Goal: Task Accomplishment & Management: Manage account settings

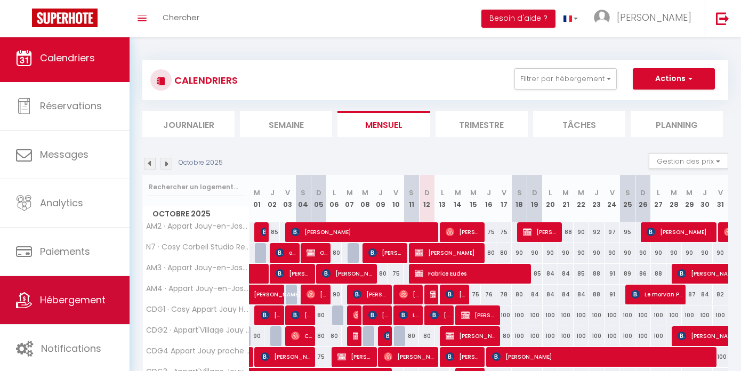
click at [61, 298] on span "Hébergement" at bounding box center [73, 299] width 66 height 13
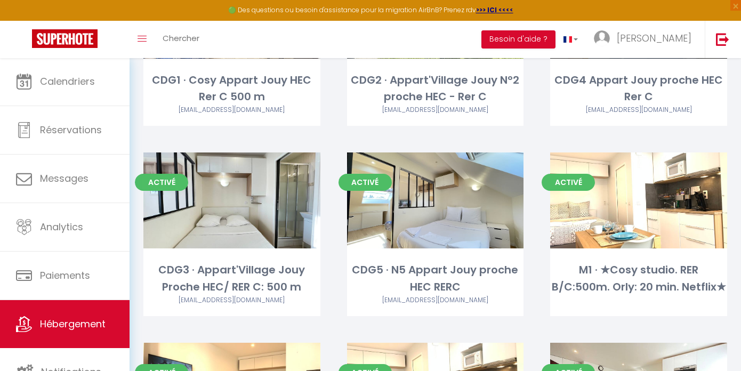
scroll to position [366, 0]
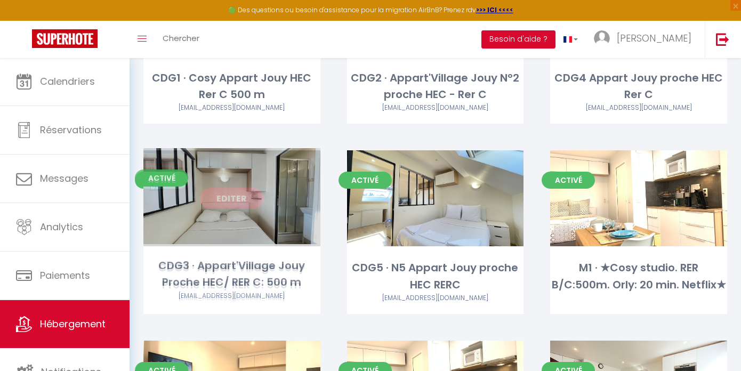
click at [234, 196] on link "Editer" at bounding box center [232, 198] width 64 height 21
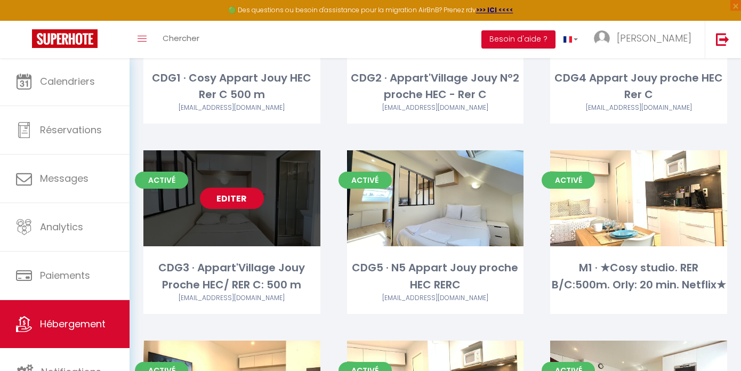
click at [234, 196] on link "Editer" at bounding box center [232, 198] width 64 height 21
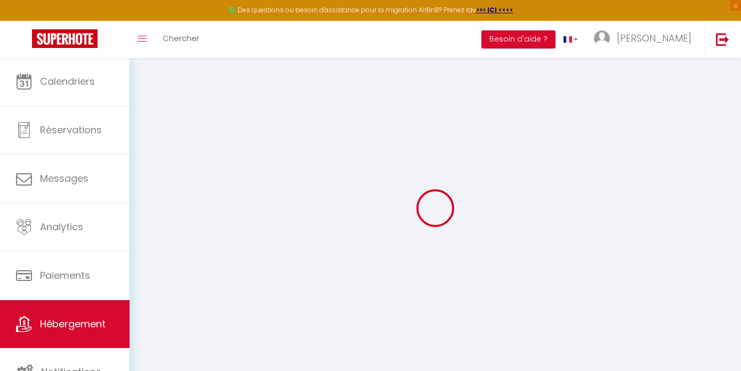
select select
type input "[PERSON_NAME][EMAIL_ADDRESS][DOMAIN_NAME]"
checkbox input "true"
select select
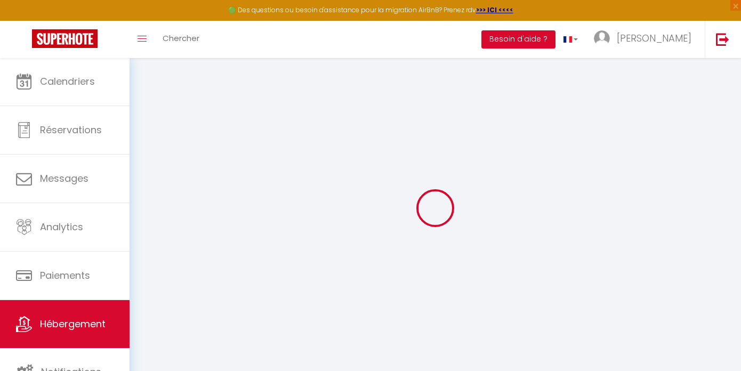
checkbox input "false"
select select
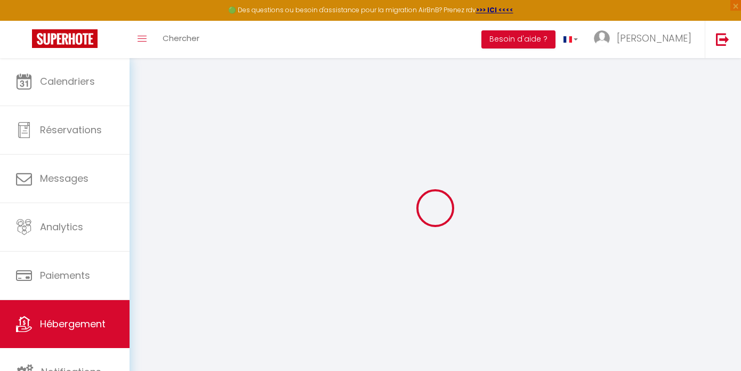
select select
checkbox input "false"
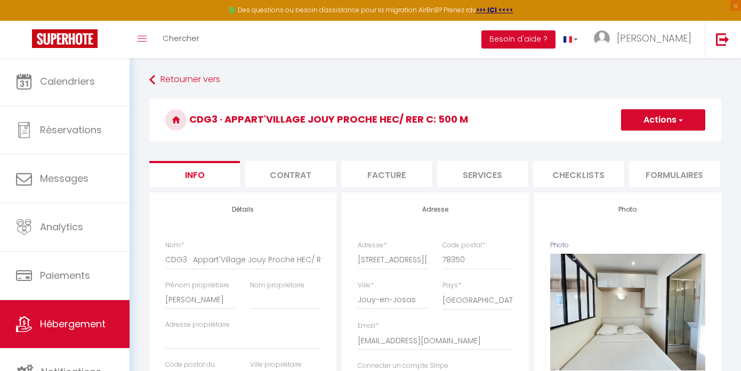
click at [431, 176] on li "Facture" at bounding box center [386, 174] width 91 height 26
select select
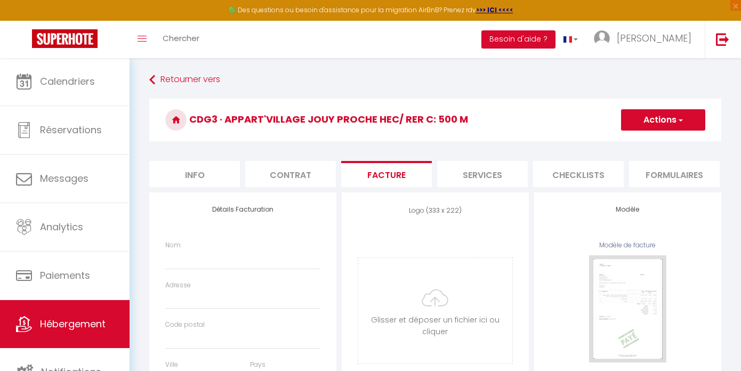
click at [459, 176] on li "Services" at bounding box center [482, 174] width 91 height 26
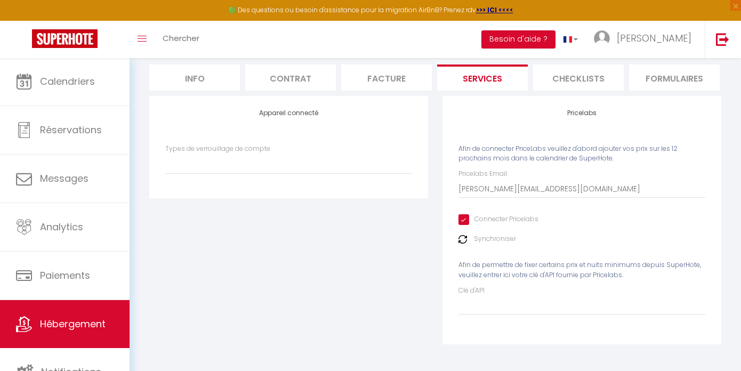
select select
click at [505, 306] on input "Clé d'API" at bounding box center [582, 305] width 247 height 19
paste input "t5abhZAUbVmbc5qQXNihajBsMzrTlckjZHD8pRGR"
type input "t5abhZAUbVmbc5qQXNihajBsMzrTlckjZHD8pRGR"
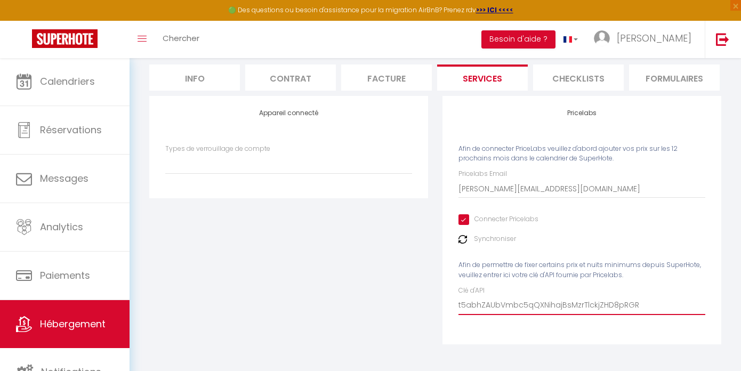
select select
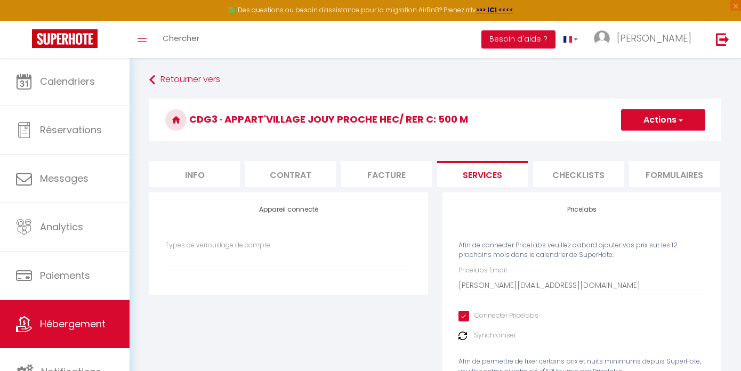
type input "t5abhZAUbVmbc5qQXNihajBsMzrTlckjZHD8pRGR"
click at [666, 126] on button "Actions" at bounding box center [663, 119] width 84 height 21
click at [646, 150] on ul "Enregistrer" at bounding box center [662, 143] width 85 height 20
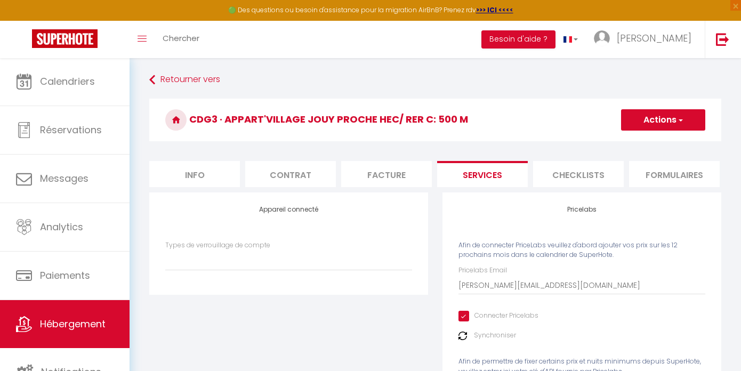
click at [663, 120] on button "Actions" at bounding box center [663, 119] width 84 height 21
click at [653, 138] on link "Enregistrer" at bounding box center [663, 144] width 84 height 14
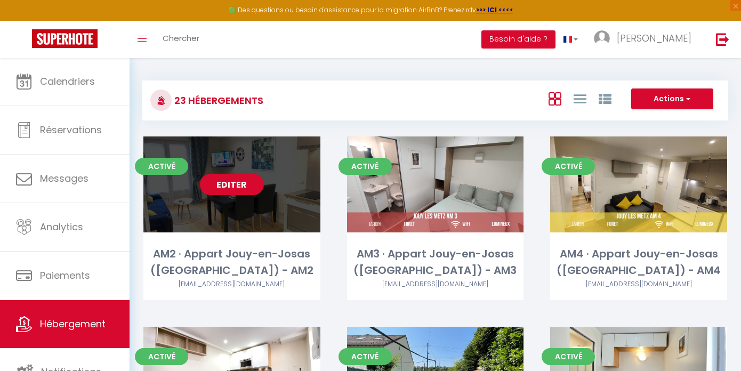
click at [259, 180] on link "Editer" at bounding box center [232, 184] width 64 height 21
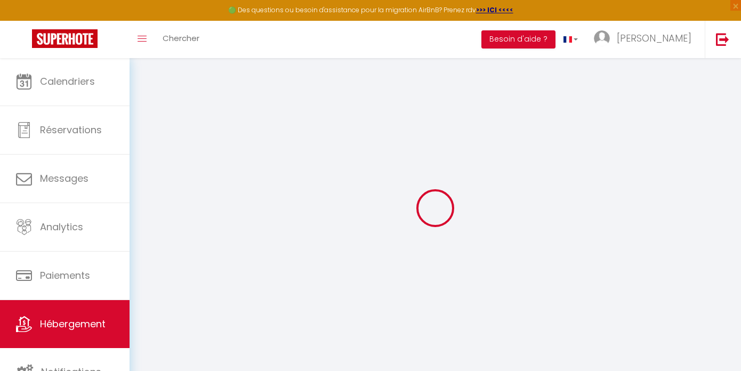
select select
type input "[PERSON_NAME][EMAIL_ADDRESS][DOMAIN_NAME]"
checkbox input "true"
select select
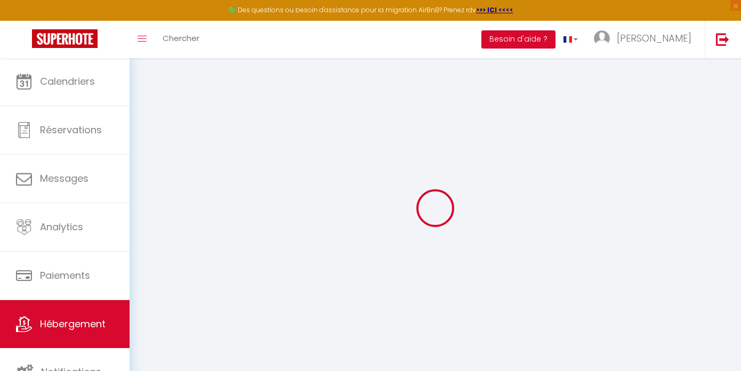
checkbox input "false"
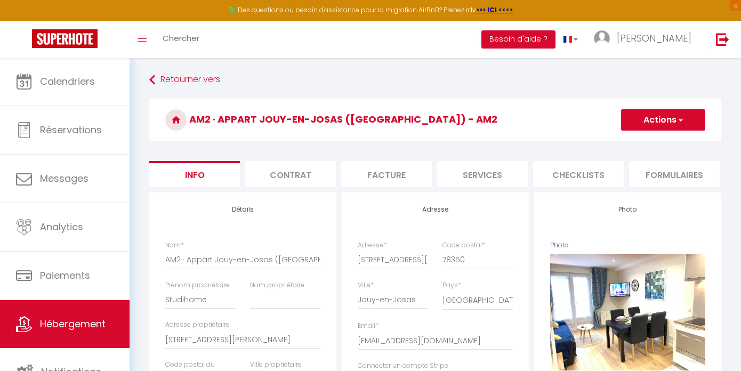
click at [459, 176] on li "Services" at bounding box center [482, 174] width 91 height 26
select select
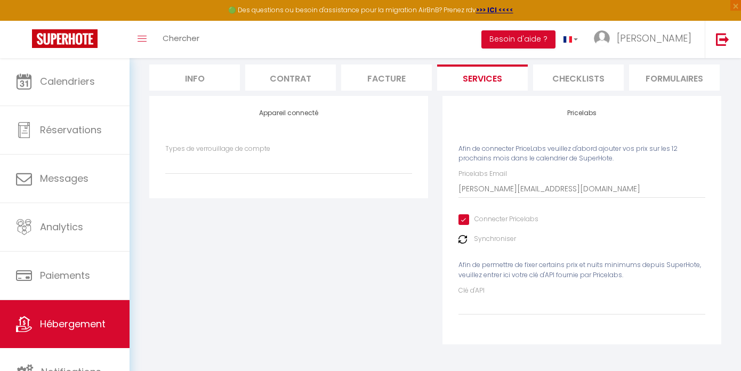
scroll to position [101, 0]
click at [555, 308] on input "Clé d'API" at bounding box center [582, 305] width 247 height 19
paste input "t5abhZAUbVmbc5qQXNihajBsMzrTlckjZHD8pRGR"
type input "t5abhZAUbVmbc5qQXNihajBsMzrTlckjZHD8pRGR"
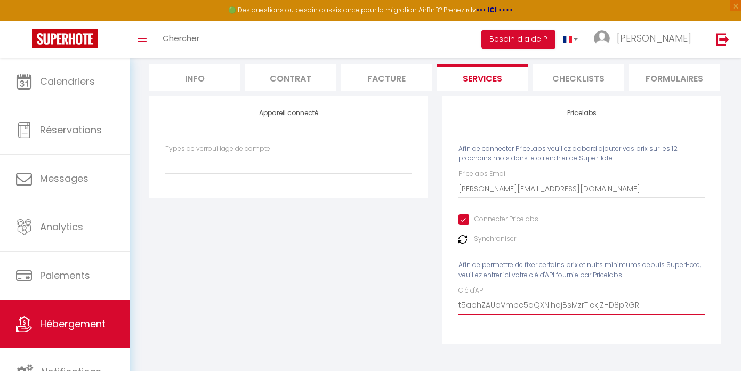
select select
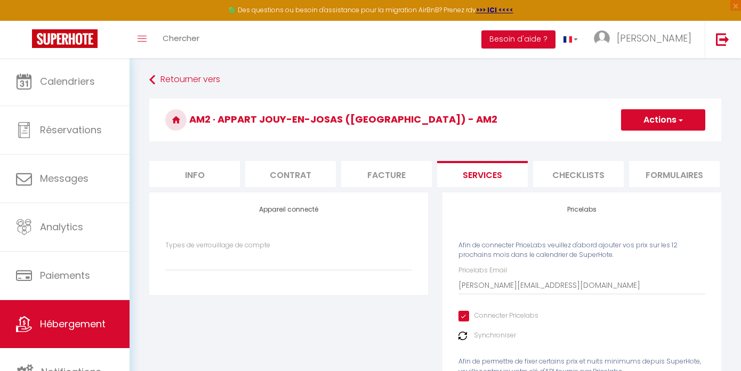
scroll to position [0, 0]
type input "t5abhZAUbVmbc5qQXNihajBsMzrTlckjZHD8pRGR"
click at [653, 129] on button "Actions" at bounding box center [663, 119] width 84 height 21
click at [633, 149] on link "Enregistrer" at bounding box center [663, 144] width 84 height 14
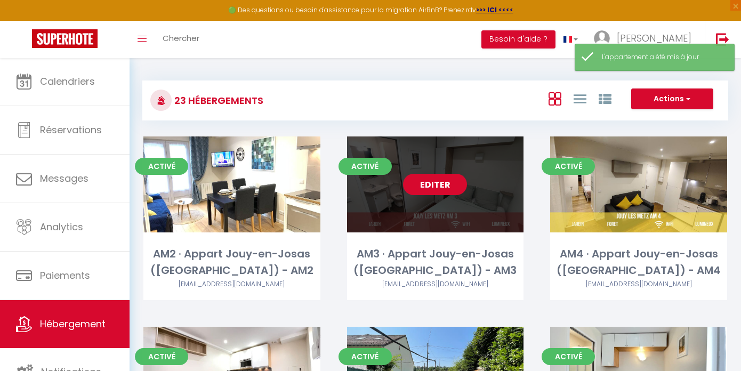
click at [444, 185] on link "Editer" at bounding box center [435, 184] width 64 height 21
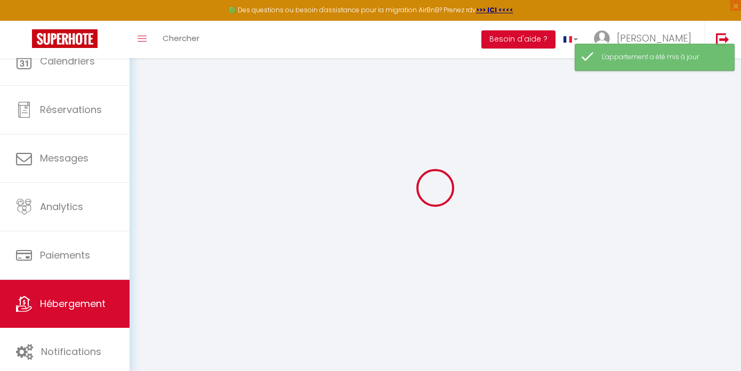
click at [444, 185] on icon at bounding box center [436, 188] width 50 height 50
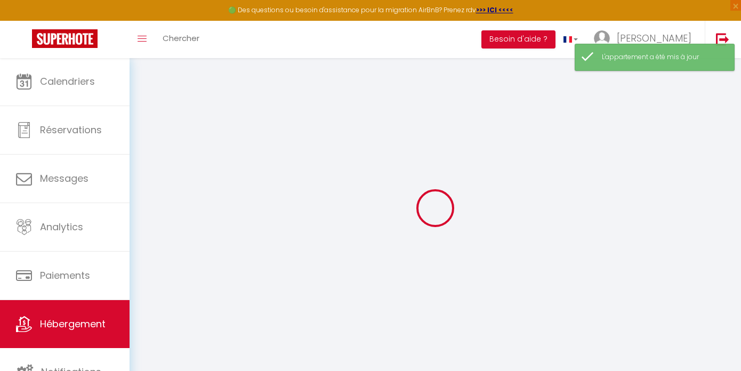
select select
type input "[PERSON_NAME][EMAIL_ADDRESS][DOMAIN_NAME]"
checkbox input "true"
select select
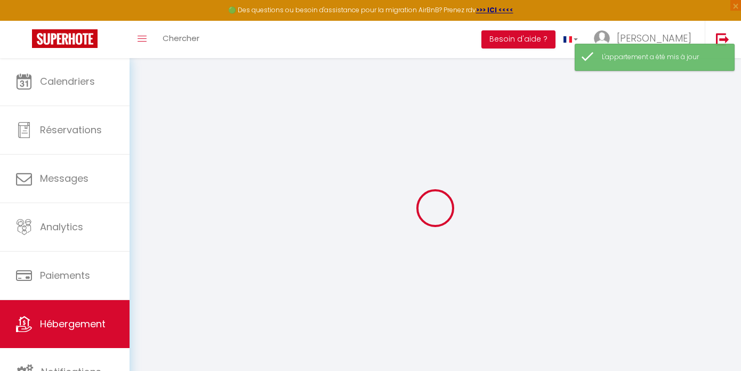
checkbox input "false"
select select
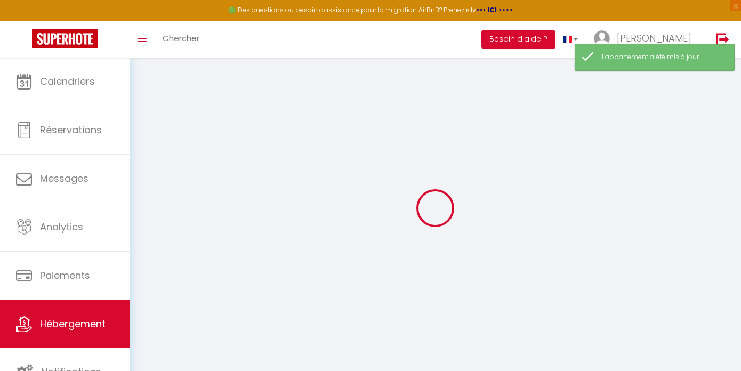
checkbox input "false"
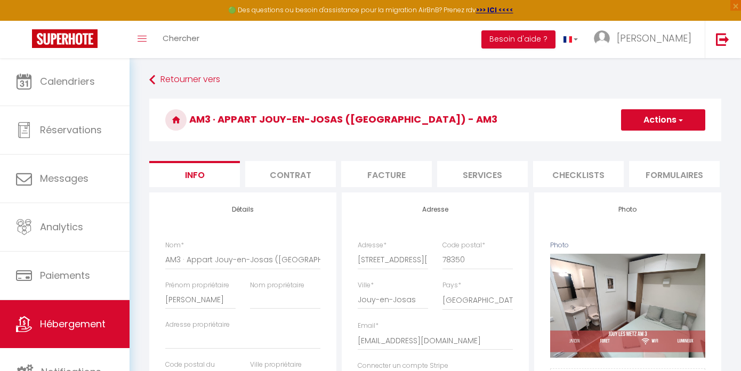
click at [472, 168] on li "Services" at bounding box center [482, 174] width 91 height 26
select select
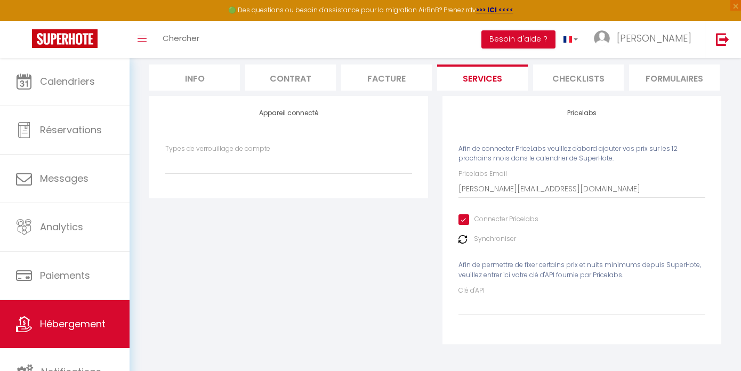
scroll to position [101, 0]
click at [541, 303] on input "Clé d'API" at bounding box center [582, 305] width 247 height 19
paste input "t5abhZAUbVmbc5qQXNihajBsMzrTlckjZHD8pRGR"
type input "t5abhZAUbVmbc5qQXNihajBsMzrTlckjZHD8pRGR"
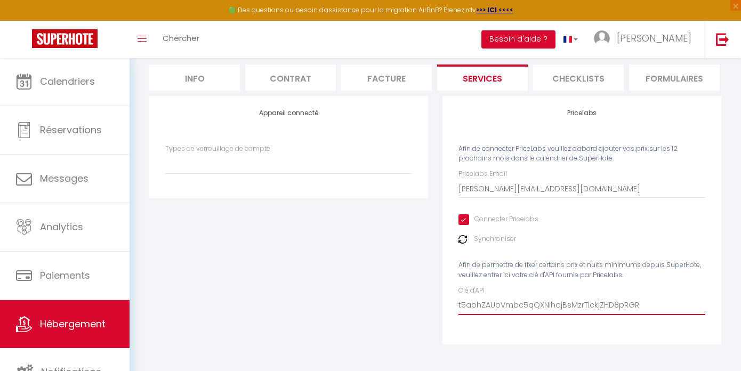
select select
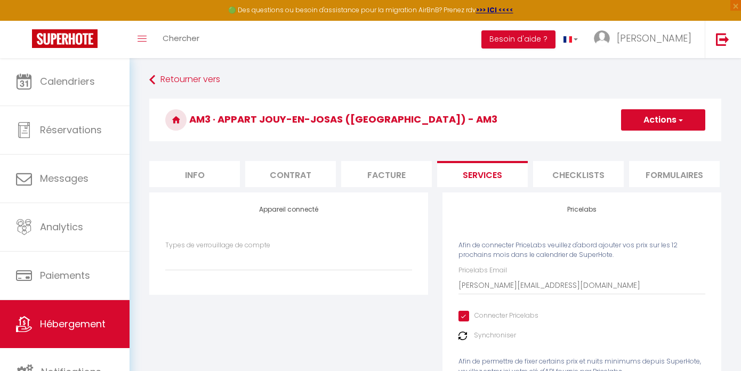
scroll to position [0, 0]
type input "t5abhZAUbVmbc5qQXNihajBsMzrTlckjZHD8pRGR"
click at [675, 125] on button "Actions" at bounding box center [663, 119] width 84 height 21
click at [657, 141] on link "Enregistrer" at bounding box center [663, 144] width 84 height 14
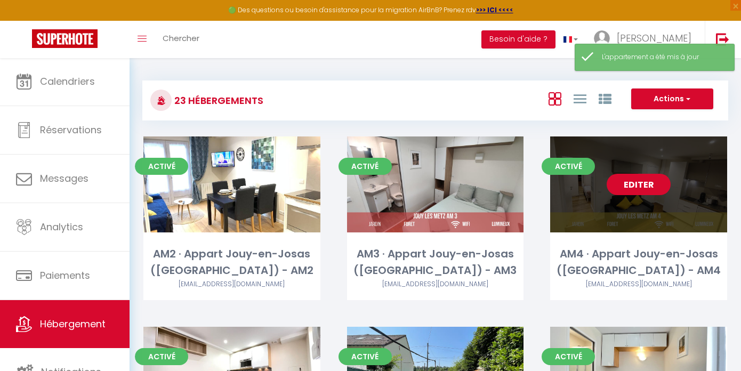
click at [648, 185] on link "Editer" at bounding box center [639, 184] width 64 height 21
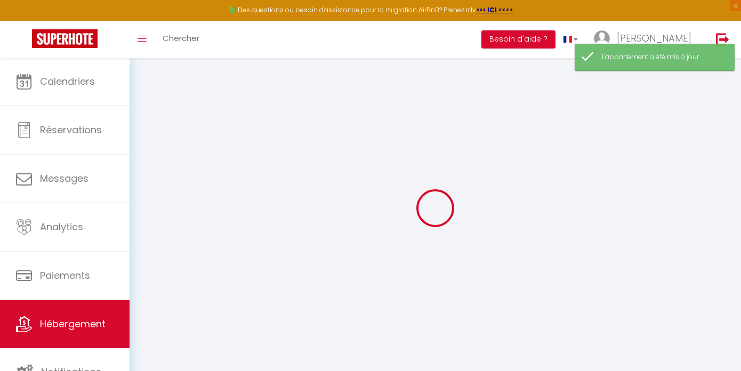
select select
checkbox input "false"
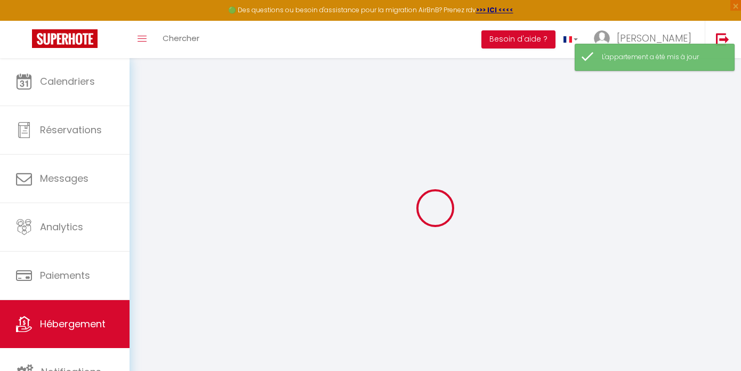
checkbox input "false"
select select
checkbox input "false"
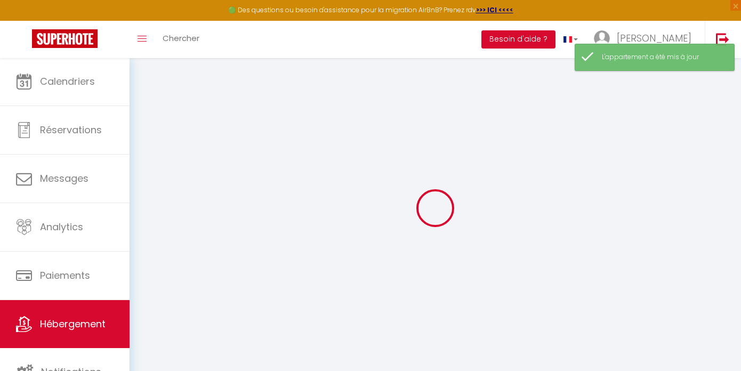
checkbox input "false"
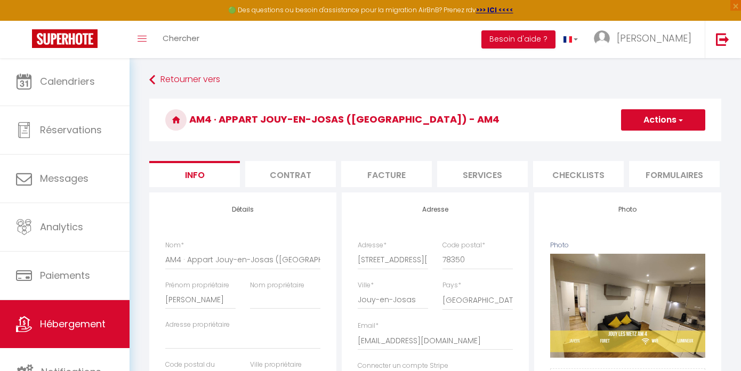
click at [511, 185] on li "Services" at bounding box center [482, 174] width 91 height 26
select select
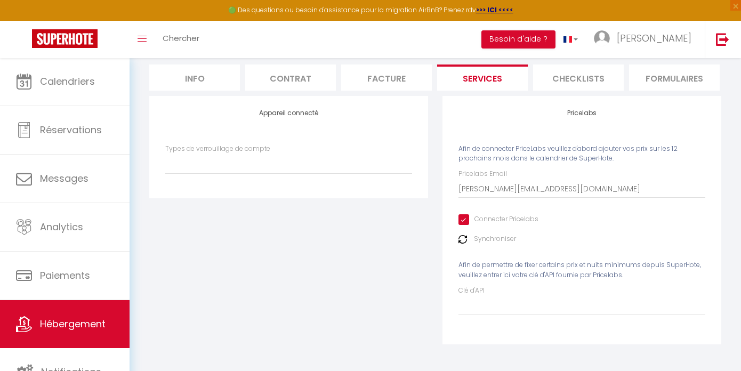
scroll to position [101, 0]
click at [502, 308] on input "Clé d'API" at bounding box center [582, 305] width 247 height 19
paste input "t5abhZAUbVmbc5qQXNihajBsMzrTlckjZHD8pRGR"
type input "t5abhZAUbVmbc5qQXNihajBsMzrTlckjZHD8pRGR"
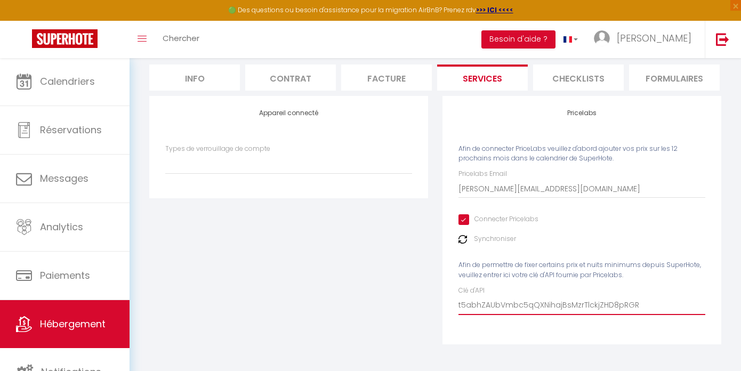
select select
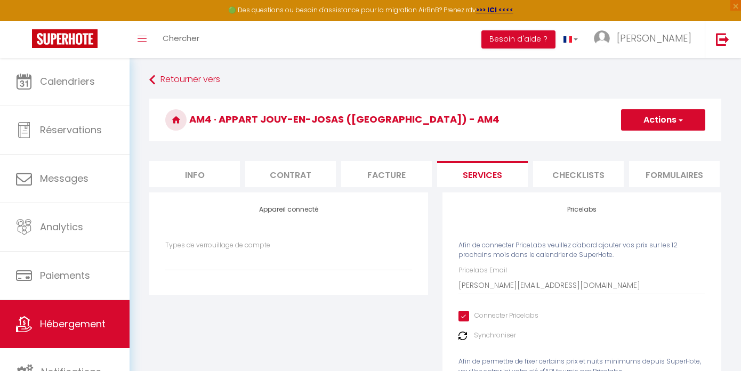
scroll to position [0, 0]
type input "t5abhZAUbVmbc5qQXNihajBsMzrTlckjZHD8pRGR"
click at [674, 127] on button "Actions" at bounding box center [663, 119] width 84 height 21
click at [644, 148] on link "Enregistrer" at bounding box center [663, 144] width 84 height 14
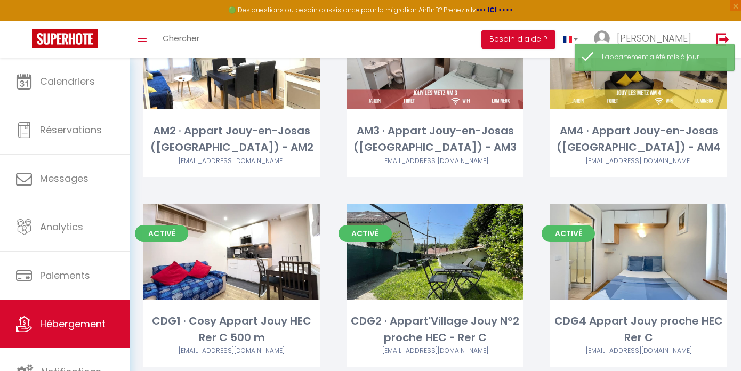
scroll to position [127, 0]
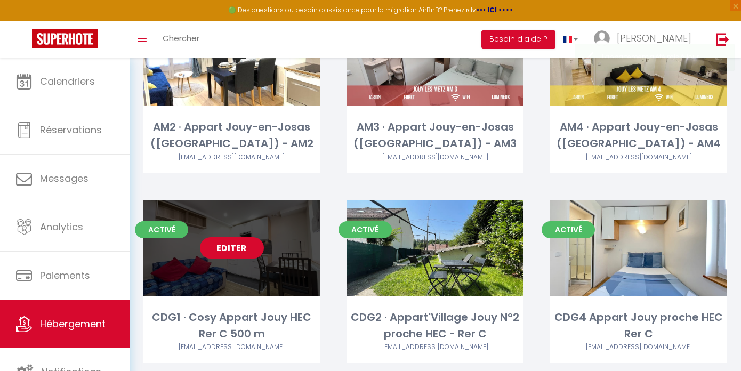
click at [226, 248] on link "Editer" at bounding box center [232, 247] width 64 height 21
select select "3"
select select "2"
select select "1"
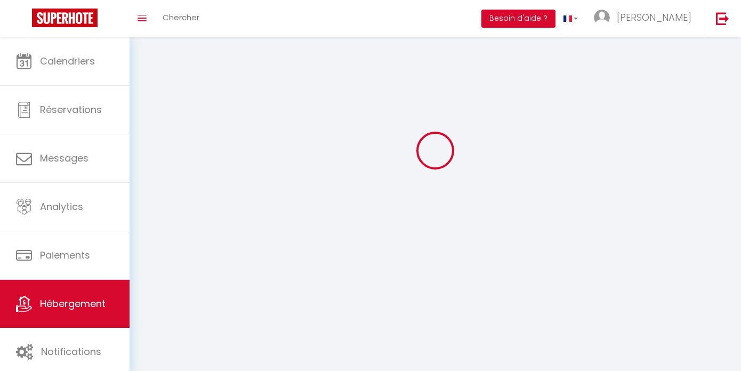
select select
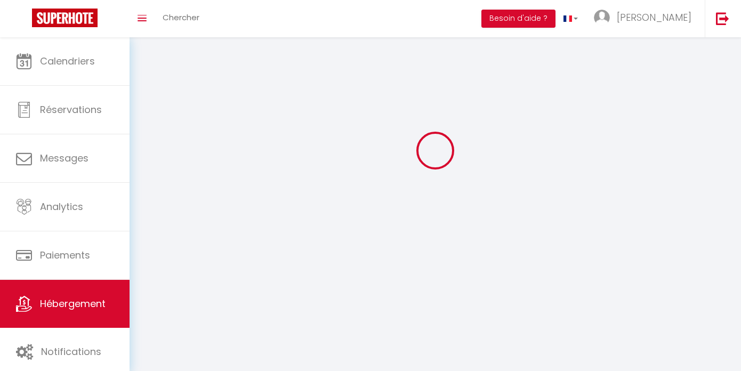
select select
checkbox input "false"
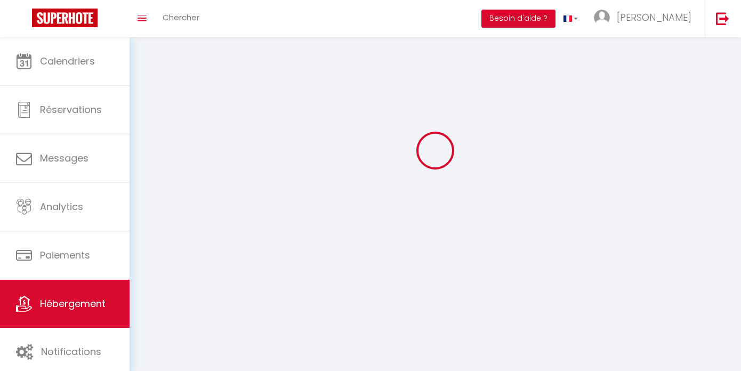
checkbox input "false"
select select
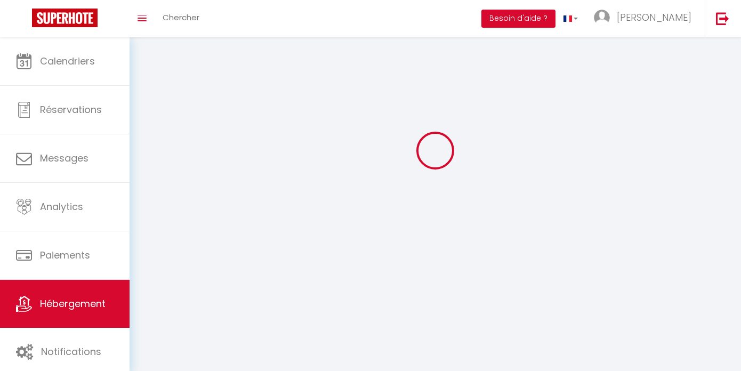
select select
checkbox input "false"
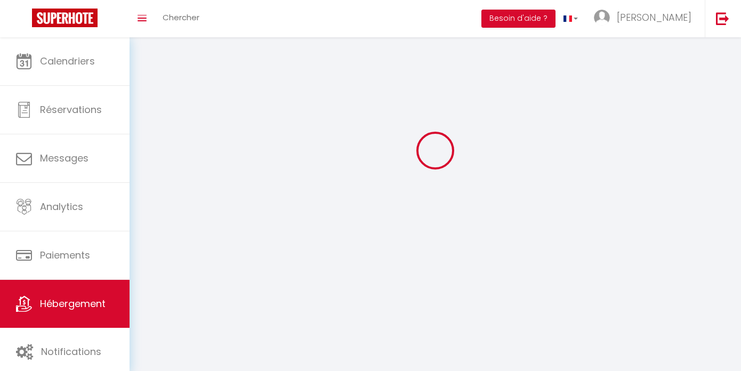
checkbox input "false"
select select
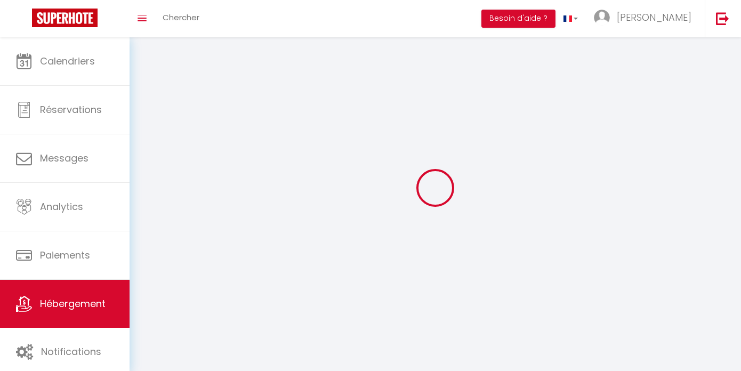
select select
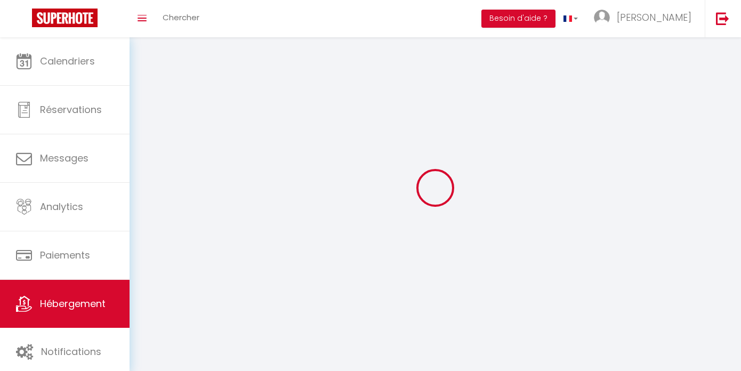
checkbox input "false"
select select
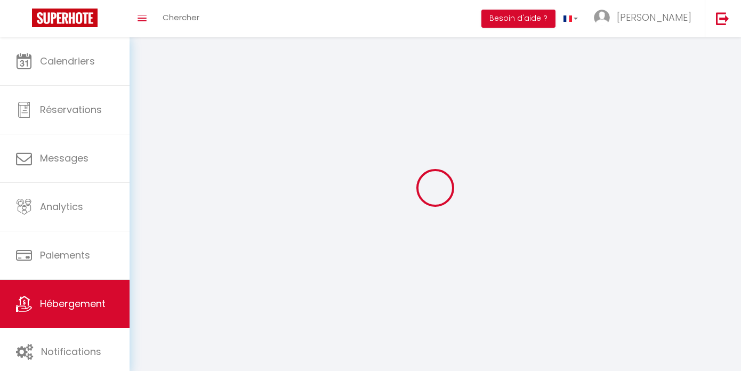
select select
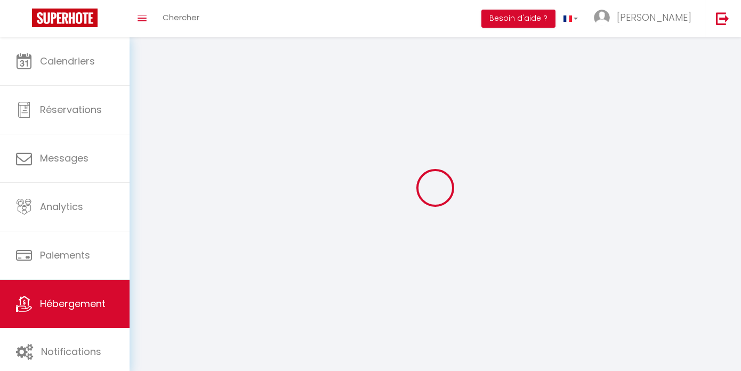
select select
checkbox input "false"
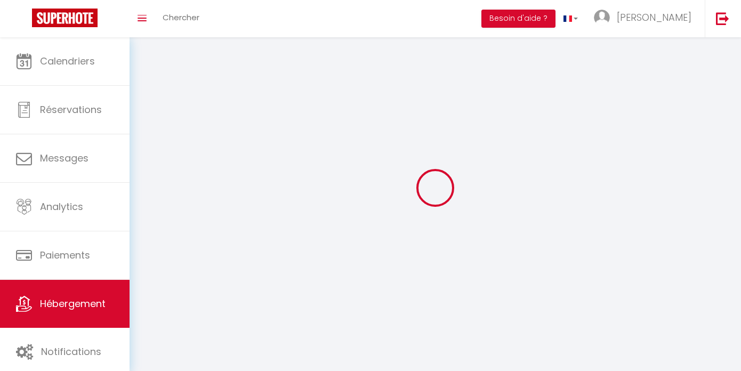
select select
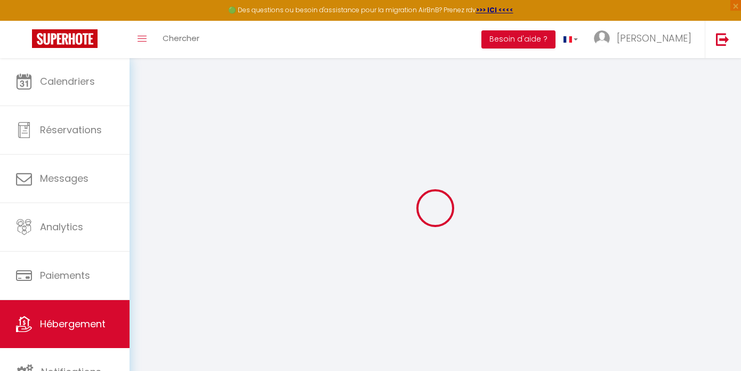
select select
type input "[PERSON_NAME][EMAIL_ADDRESS][DOMAIN_NAME]"
checkbox input "true"
select select
checkbox input "false"
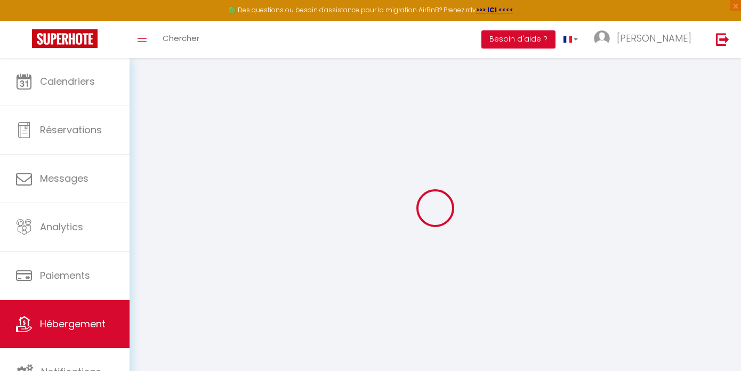
checkbox input "false"
select select
checkbox input "false"
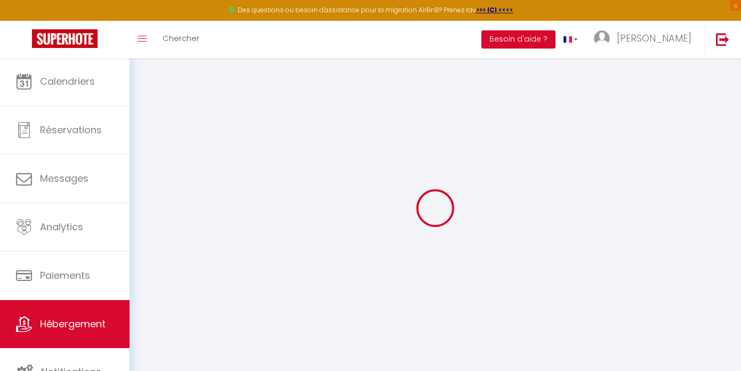
checkbox input "false"
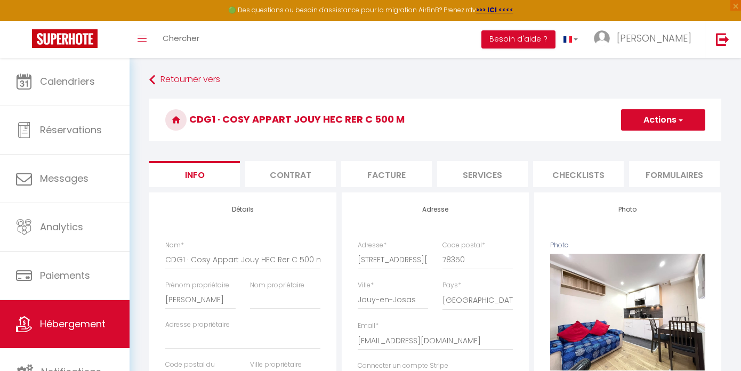
click at [502, 166] on li "Services" at bounding box center [482, 174] width 91 height 26
select select
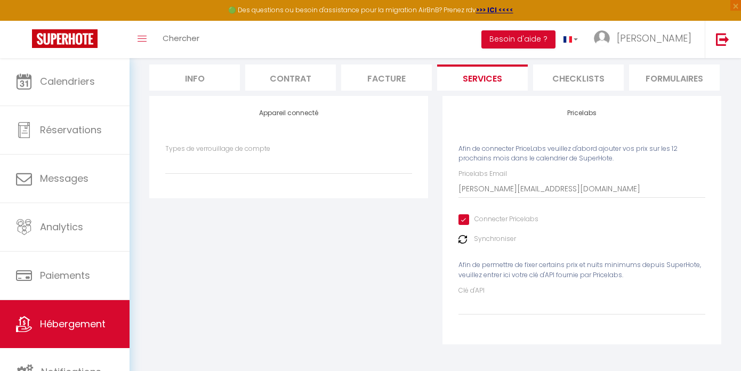
scroll to position [101, 0]
click at [525, 294] on div "Clé d'API" at bounding box center [582, 300] width 247 height 29
click at [508, 300] on input "Clé d'API" at bounding box center [582, 305] width 247 height 19
paste input "t5abhZAUbVmbc5qQXNihajBsMzrTlckjZHD8pRGR"
type input "t5abhZAUbVmbc5qQXNihajBsMzrTlckjZHD8pRGR"
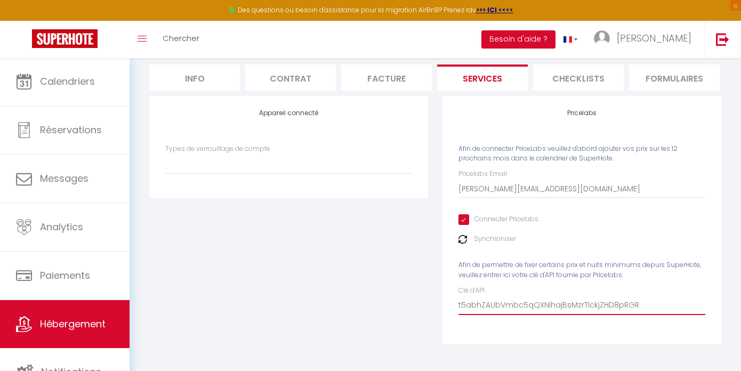
select select
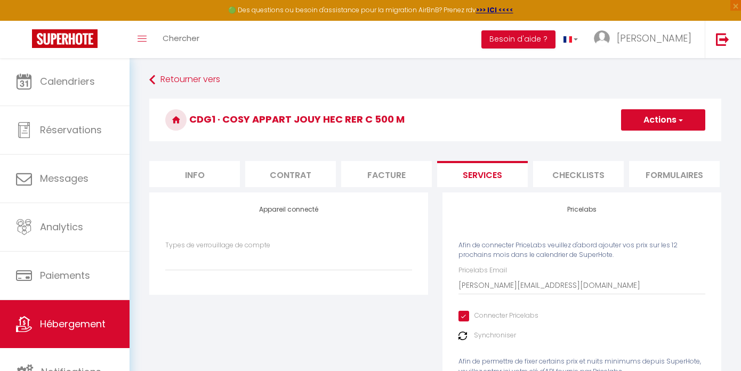
scroll to position [0, 0]
type input "t5abhZAUbVmbc5qQXNihajBsMzrTlckjZHD8pRGR"
click at [667, 128] on button "Actions" at bounding box center [663, 119] width 84 height 21
click at [648, 144] on link "Enregistrer" at bounding box center [663, 144] width 84 height 14
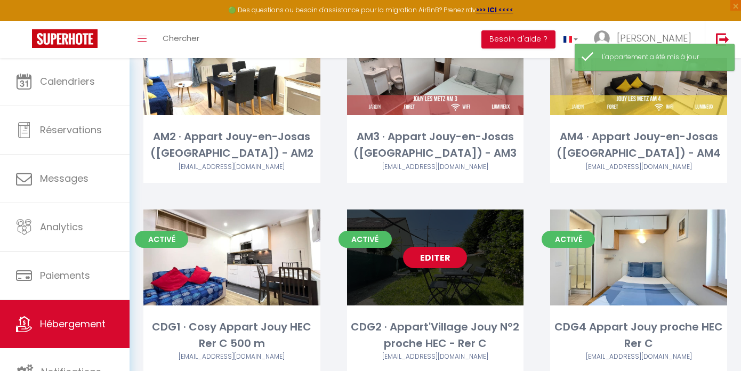
scroll to position [121, 0]
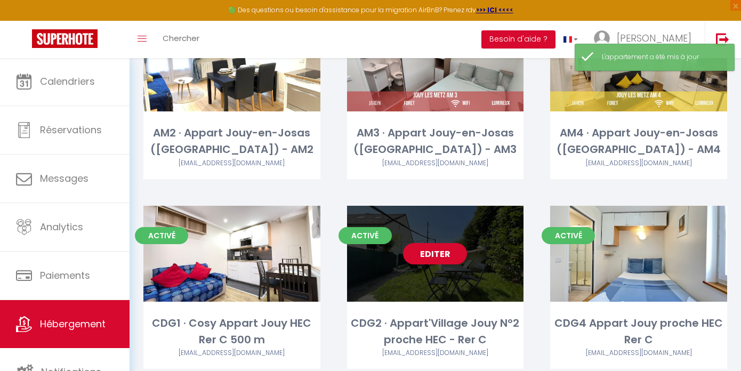
click at [425, 251] on link "Editer" at bounding box center [435, 253] width 64 height 21
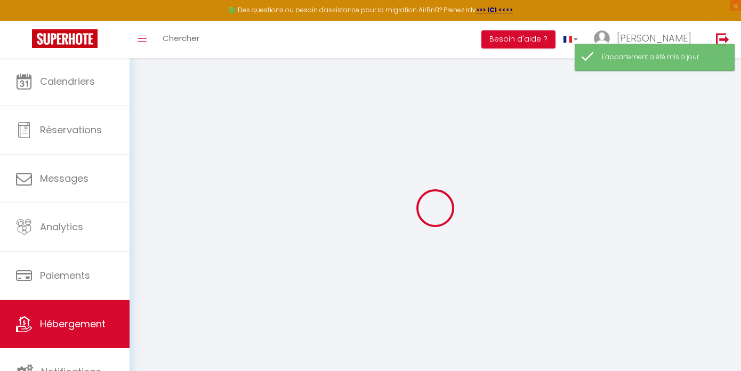
select select
type input "[PERSON_NAME][EMAIL_ADDRESS][DOMAIN_NAME]"
checkbox input "true"
select select
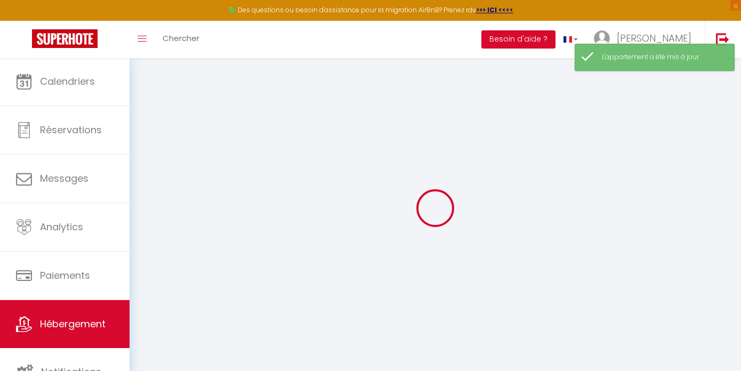
checkbox input "false"
select select
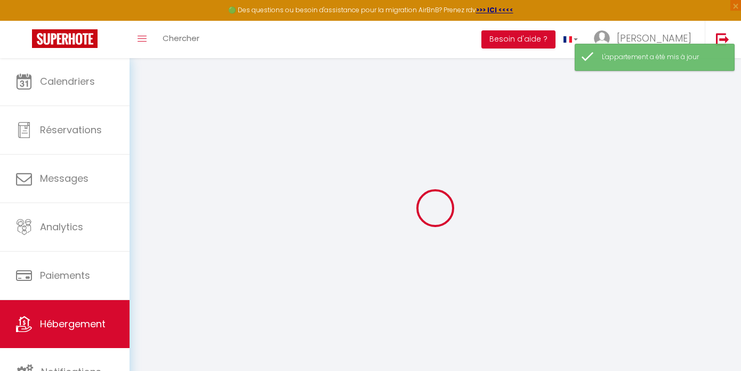
checkbox input "false"
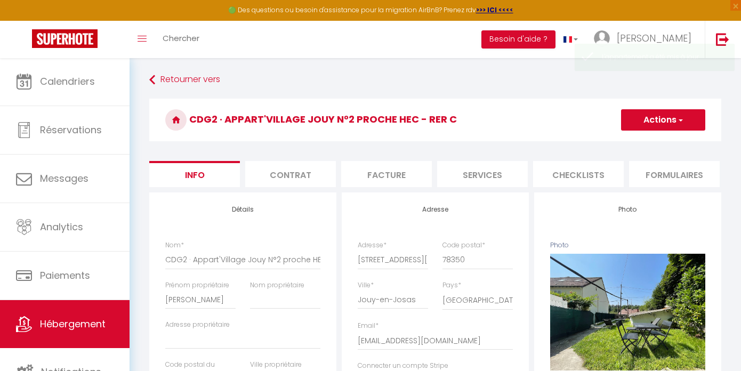
click at [498, 176] on li "Services" at bounding box center [482, 174] width 91 height 26
select select
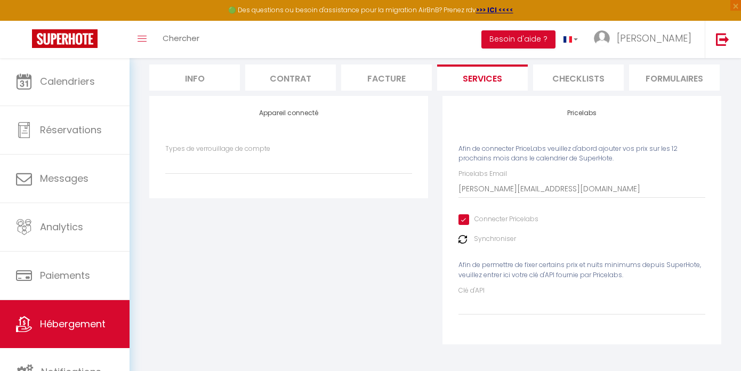
scroll to position [101, 0]
click at [507, 293] on div "Clé d'API" at bounding box center [582, 300] width 247 height 29
click at [481, 312] on input "Clé d'API" at bounding box center [582, 305] width 247 height 19
paste input "t5abhZAUbVmbc5qQXNihajBsMzrTlckjZHD8pRGR"
type input "t5abhZAUbVmbc5qQXNihajBsMzrTlckjZHD8pRGR"
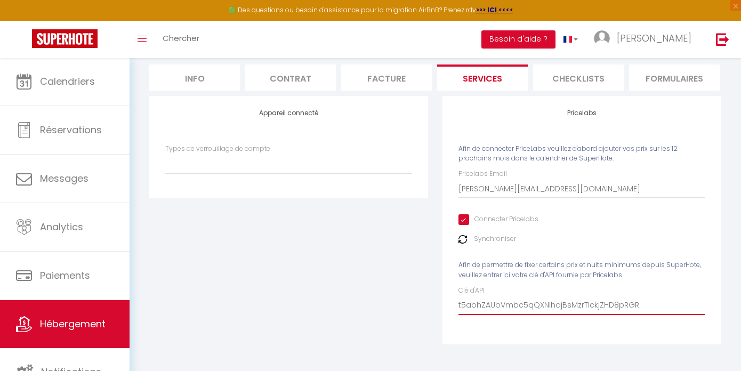
select select
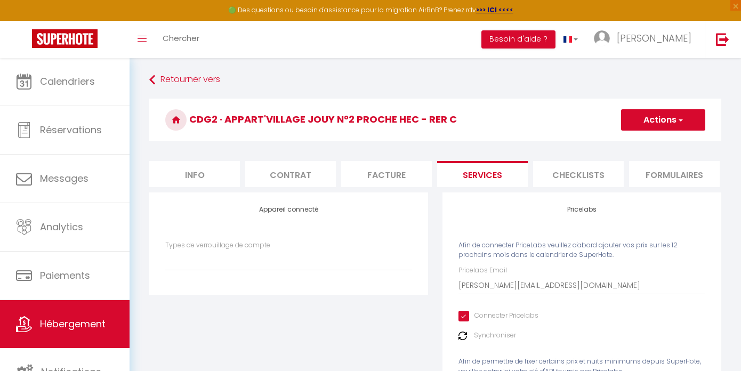
scroll to position [0, 0]
type input "t5abhZAUbVmbc5qQXNihajBsMzrTlckjZHD8pRGR"
click at [672, 120] on button "Actions" at bounding box center [663, 119] width 84 height 21
click at [649, 143] on link "Enregistrer" at bounding box center [663, 144] width 84 height 14
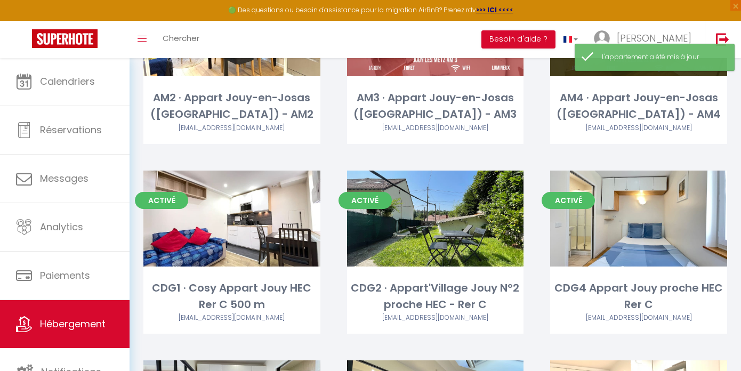
scroll to position [161, 0]
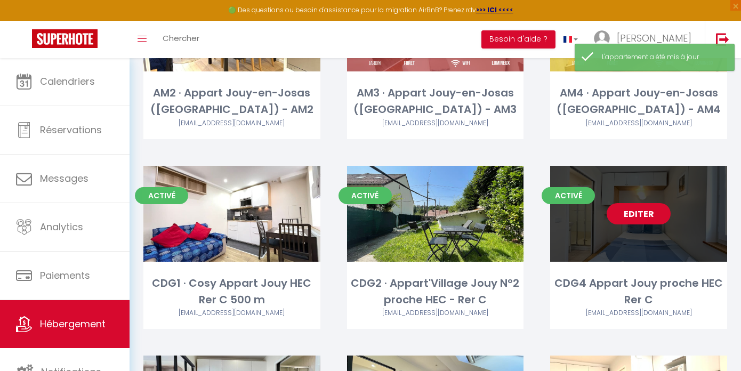
click at [650, 212] on link "Editer" at bounding box center [639, 213] width 64 height 21
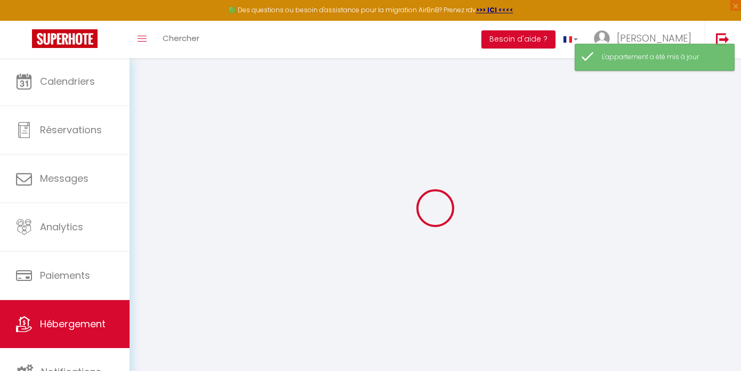
select select
type input "[PERSON_NAME][EMAIL_ADDRESS][DOMAIN_NAME]"
checkbox input "true"
select select
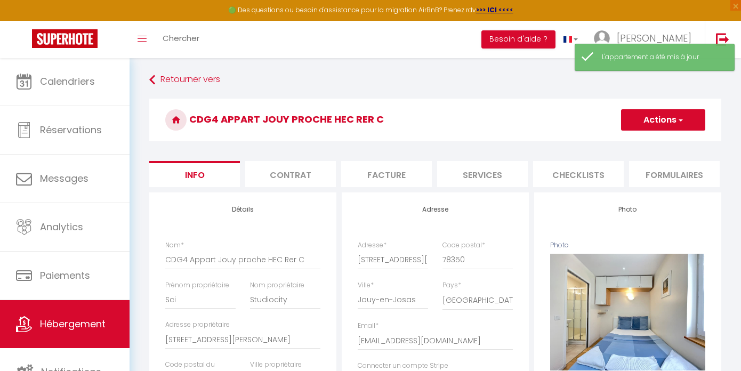
select select
checkbox input "false"
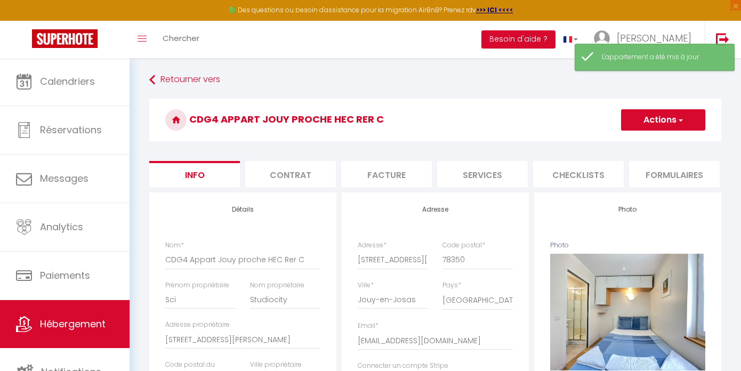
checkbox input "false"
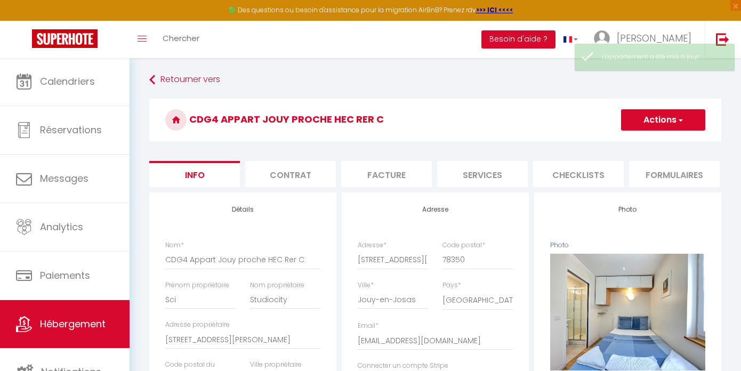
click at [514, 180] on li "Services" at bounding box center [482, 174] width 91 height 26
select select
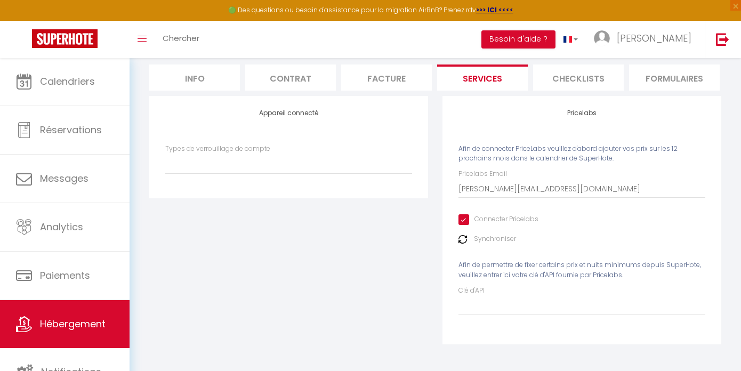
scroll to position [101, 0]
click at [482, 302] on input "Clé d'API" at bounding box center [582, 305] width 247 height 19
paste input "t5abhZAUbVmbc5qQXNihajBsMzrTlckjZHD8pRGR"
type input "t5abhZAUbVmbc5qQXNihajBsMzrTlckjZHD8pRGR"
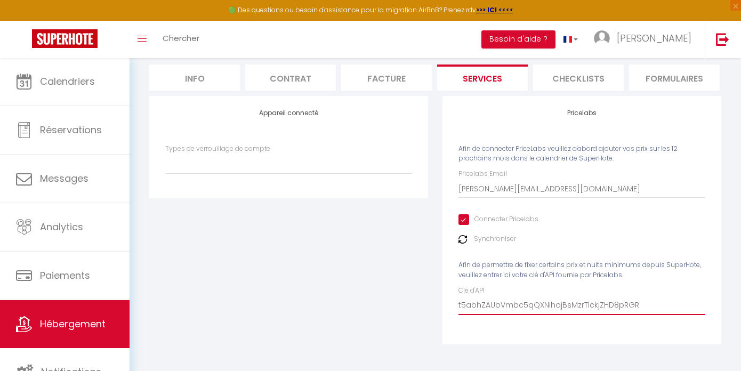
select select
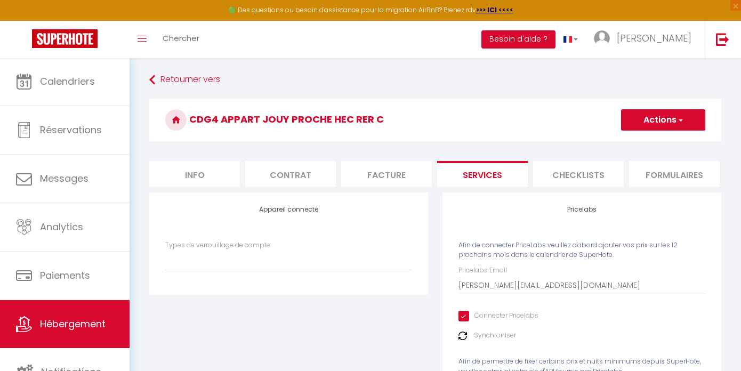
scroll to position [0, 0]
type input "t5abhZAUbVmbc5qQXNihajBsMzrTlckjZHD8pRGR"
click at [669, 107] on h3 "CDG4 Appart Jouy proche HEC Rer C" at bounding box center [435, 120] width 572 height 43
click at [657, 115] on button "Actions" at bounding box center [663, 119] width 84 height 21
click at [648, 146] on link "Enregistrer" at bounding box center [663, 144] width 84 height 14
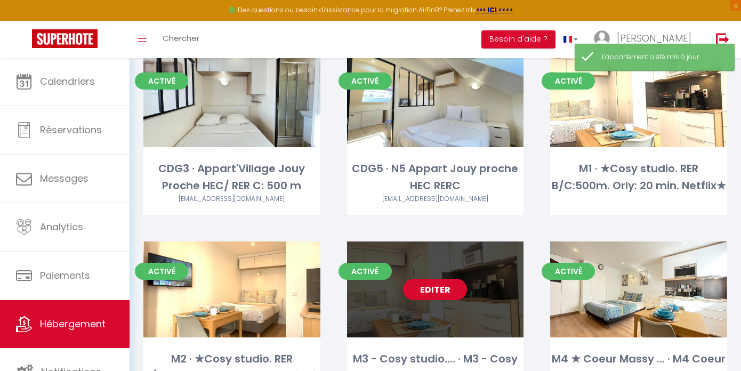
scroll to position [453, 0]
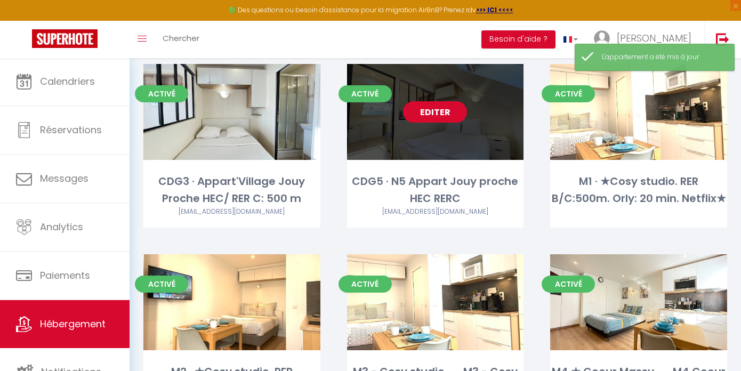
click at [443, 109] on link "Editer" at bounding box center [435, 111] width 64 height 21
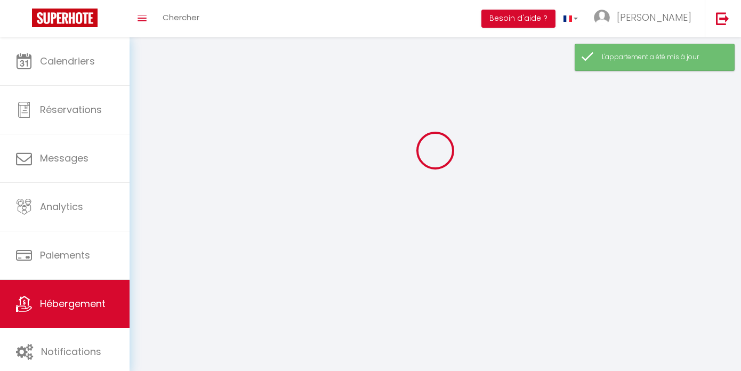
select select
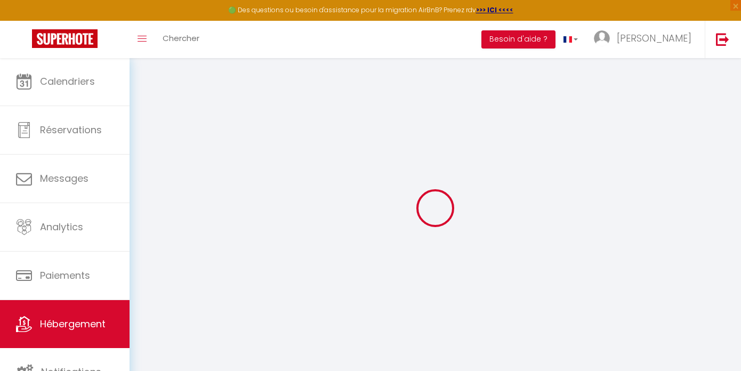
select select
checkbox input "false"
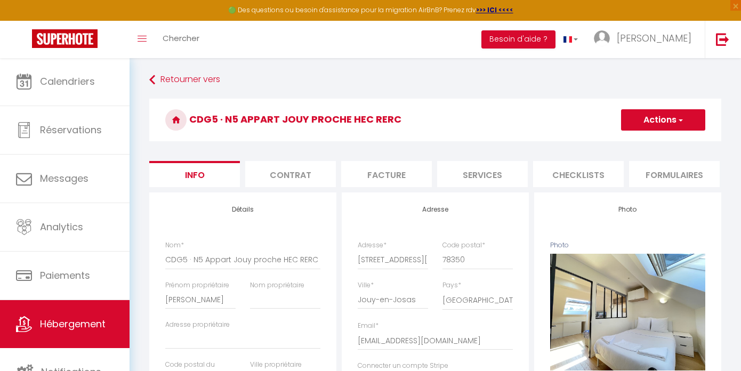
click at [424, 172] on li "Facture" at bounding box center [386, 174] width 91 height 26
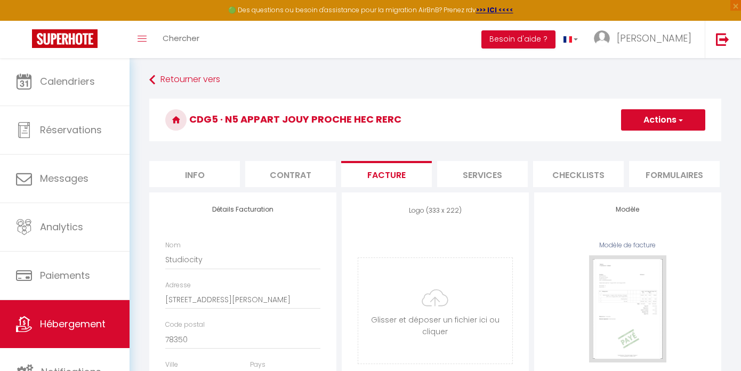
click at [456, 171] on li "Services" at bounding box center [482, 174] width 91 height 26
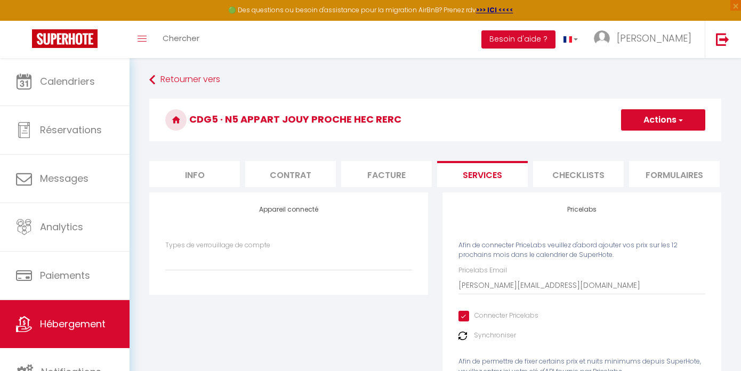
select select
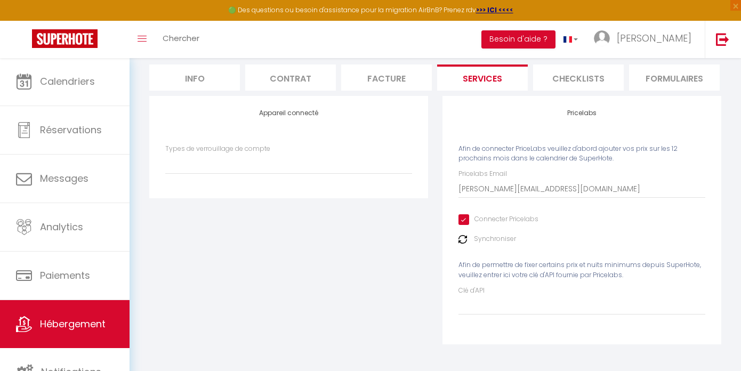
scroll to position [101, 0]
click at [495, 299] on input "Clé d'API" at bounding box center [582, 305] width 247 height 19
paste input "t5abhZAUbVmbc5qQXNihajBsMzrTlckjZHD8pRGR"
type input "t5abhZAUbVmbc5qQXNihajBsMzrTlckjZHD8pRGR"
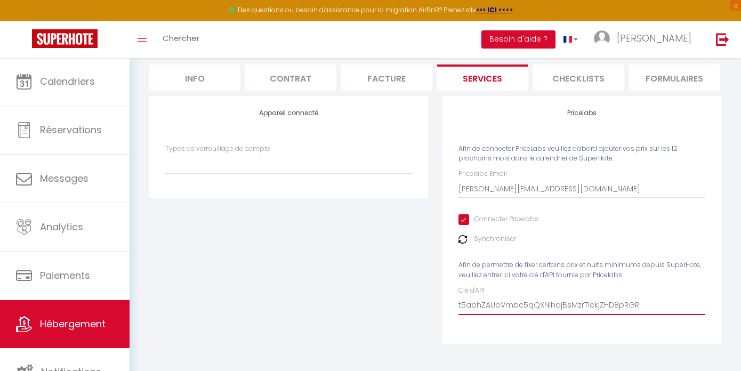
select select
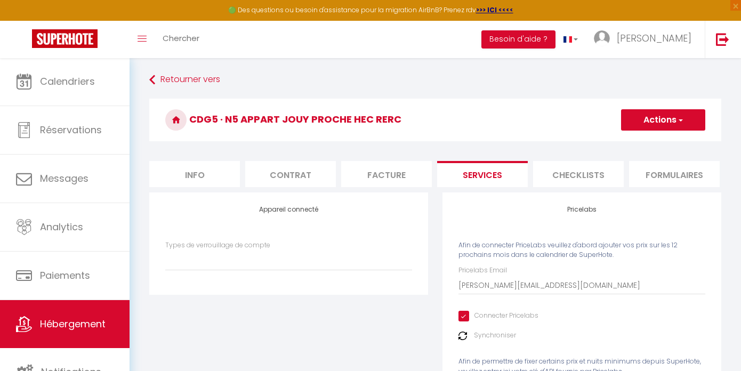
scroll to position [0, 0]
type input "t5abhZAUbVmbc5qQXNihajBsMzrTlckjZHD8pRGR"
click at [665, 113] on button "Actions" at bounding box center [663, 119] width 84 height 21
click at [647, 137] on link "Enregistrer" at bounding box center [663, 144] width 84 height 14
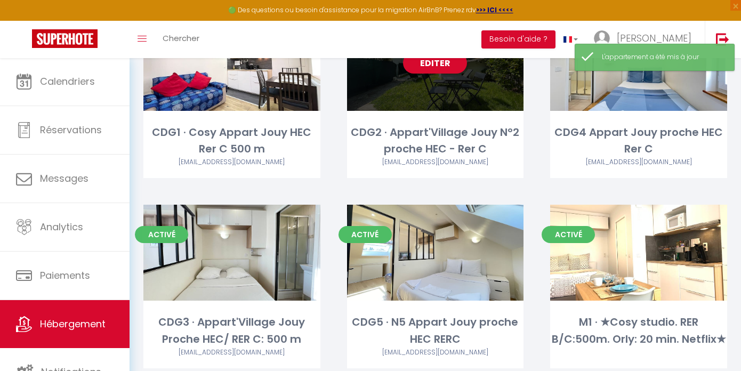
scroll to position [387, 0]
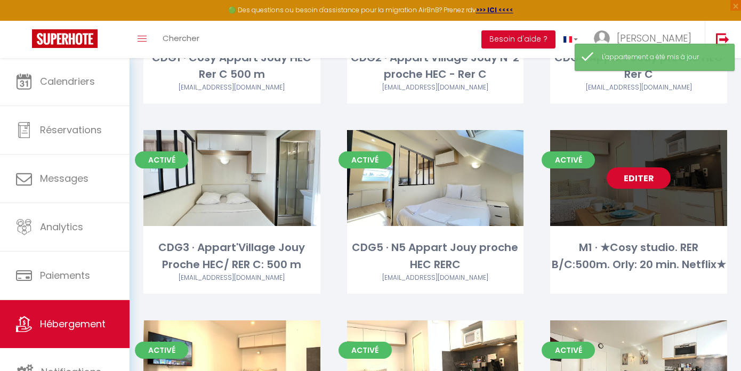
click at [627, 180] on link "Editer" at bounding box center [639, 178] width 64 height 21
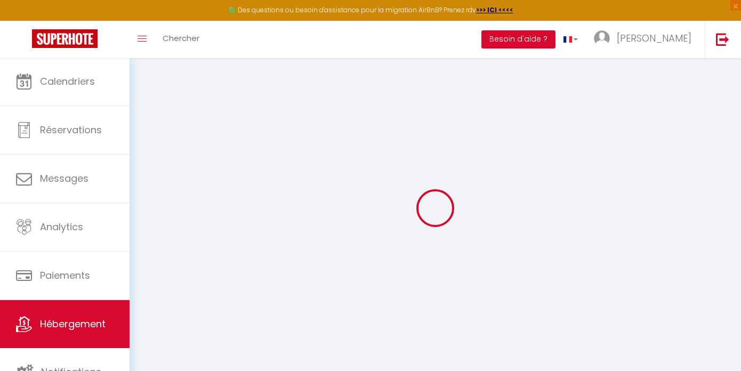
click at [112, 312] on link "Hébergement" at bounding box center [65, 324] width 130 height 48
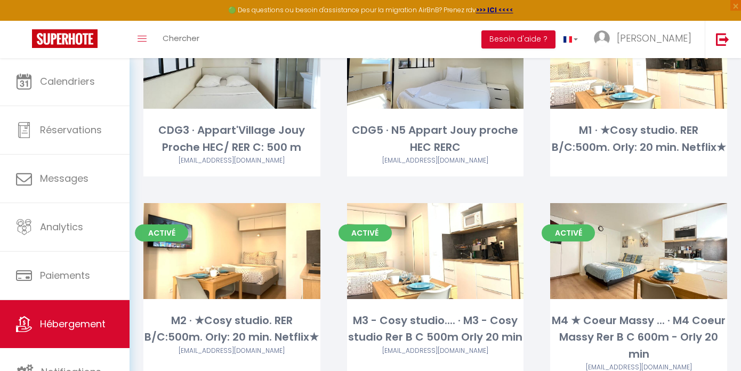
scroll to position [505, 0]
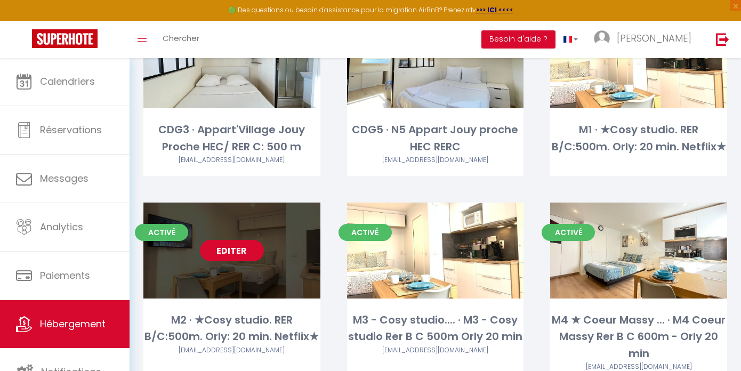
click at [242, 252] on link "Editer" at bounding box center [232, 250] width 64 height 21
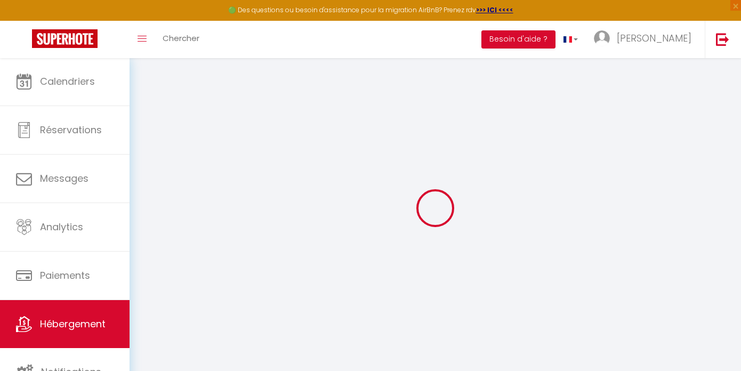
select select
checkbox input "false"
checkbox input "true"
checkbox input "false"
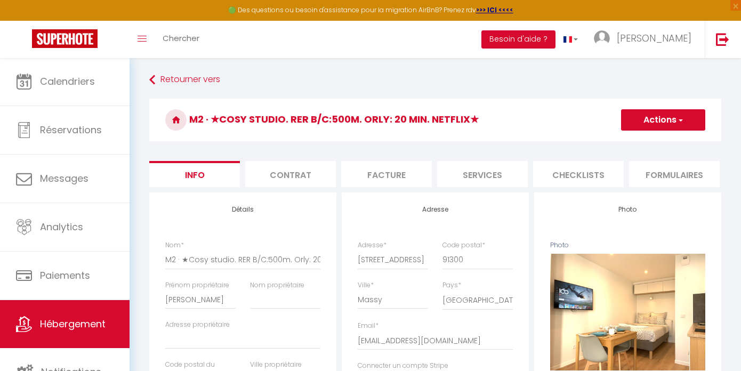
click at [504, 173] on li "Services" at bounding box center [482, 174] width 91 height 26
select select
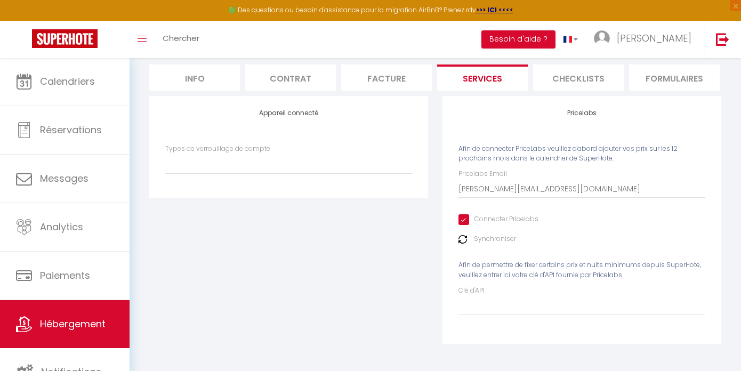
scroll to position [101, 0]
click at [511, 294] on div "Clé d'API" at bounding box center [582, 300] width 247 height 29
click at [490, 307] on input "Clé d'API" at bounding box center [582, 305] width 247 height 19
paste input "t5abhZAUbVmbc5qQXNihajBsMzrTlckjZHD8pRGR"
type input "t5abhZAUbVmbc5qQXNihajBsMzrTlckjZHD8pRGR"
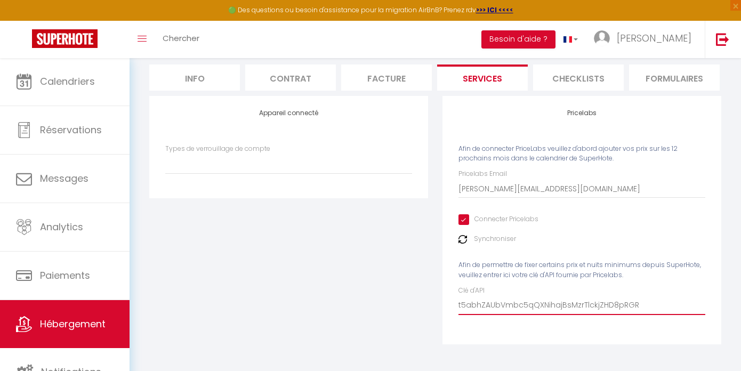
select select
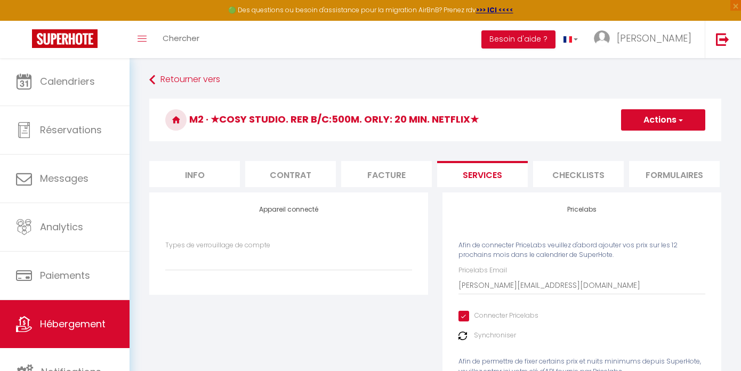
scroll to position [0, 0]
type input "t5abhZAUbVmbc5qQXNihajBsMzrTlckjZHD8pRGR"
click at [669, 115] on button "Actions" at bounding box center [663, 119] width 84 height 21
click at [642, 143] on link "Enregistrer" at bounding box center [663, 144] width 84 height 14
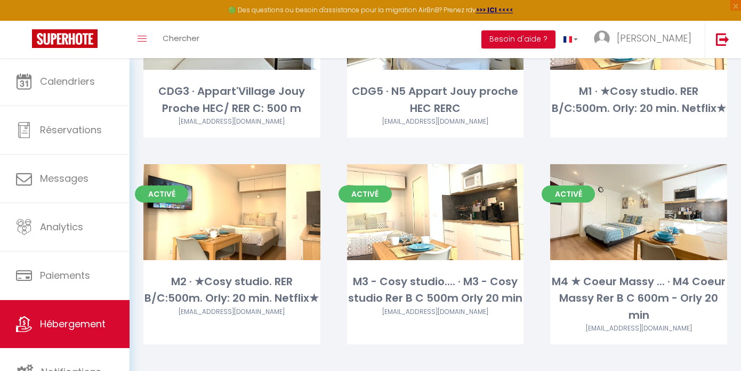
scroll to position [554, 0]
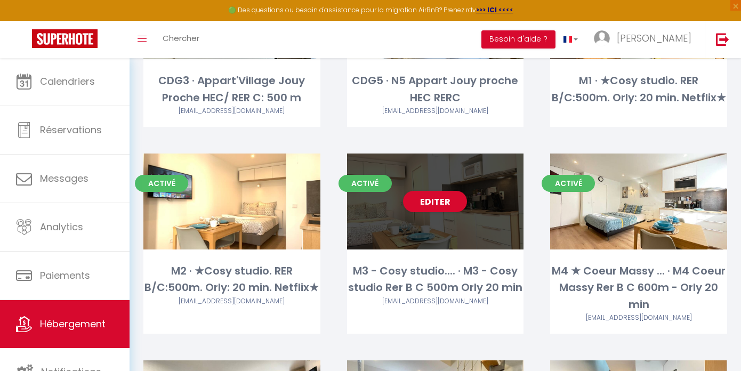
click at [443, 212] on div "Editer" at bounding box center [435, 202] width 177 height 96
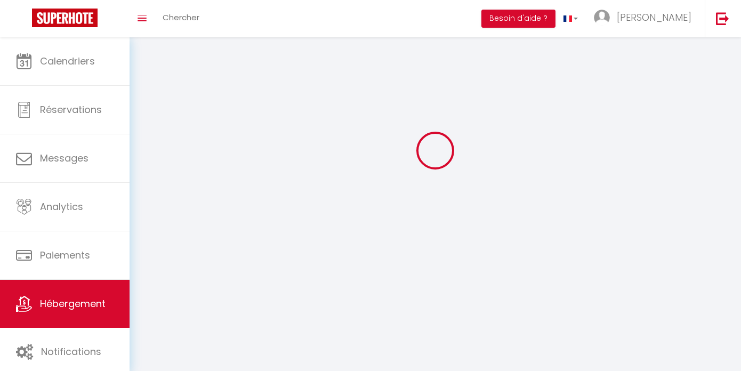
select select
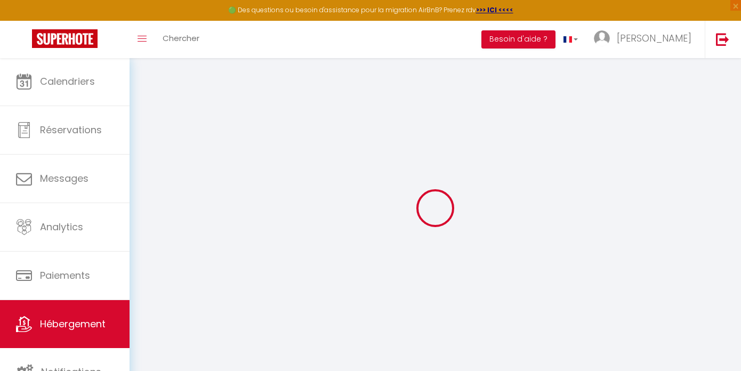
checkbox input "false"
checkbox input "true"
checkbox input "false"
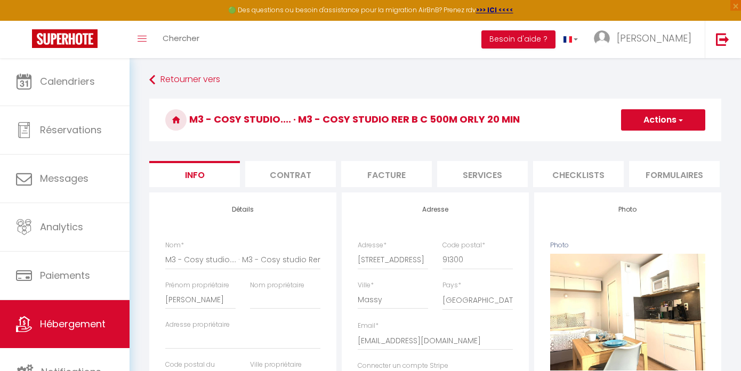
click at [501, 180] on li "Services" at bounding box center [482, 174] width 91 height 26
select select
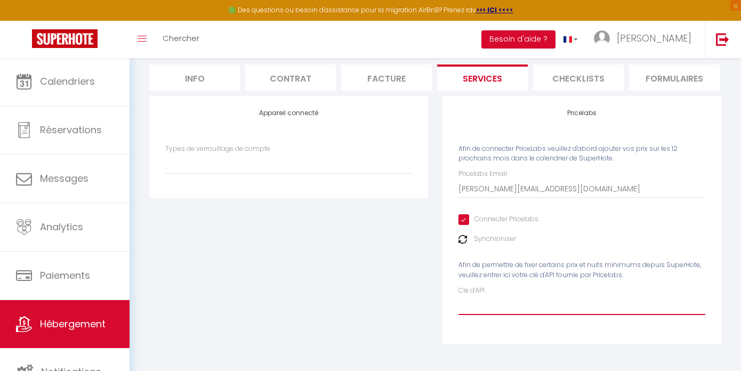
scroll to position [101, 0]
click at [499, 302] on input "Clé d'API" at bounding box center [582, 305] width 247 height 19
paste input "t5abhZAUbVmbc5qQXNihajBsMzrTlckjZHD8pRGR"
type input "t5abhZAUbVmbc5qQXNihajBsMzrTlckjZHD8pRGR"
select select
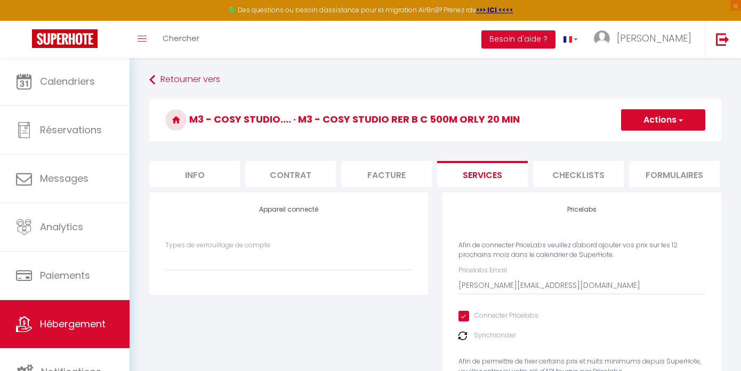
scroll to position [-1, 0]
type input "t5abhZAUbVmbc5qQXNihajBsMzrTlckjZHD8pRGR"
click at [681, 134] on h3 "M3 - Cosy studio.... · M3 - Cosy studio Rer B C 500m Orly 20 min" at bounding box center [435, 120] width 572 height 43
click at [676, 111] on button "Actions" at bounding box center [663, 119] width 84 height 21
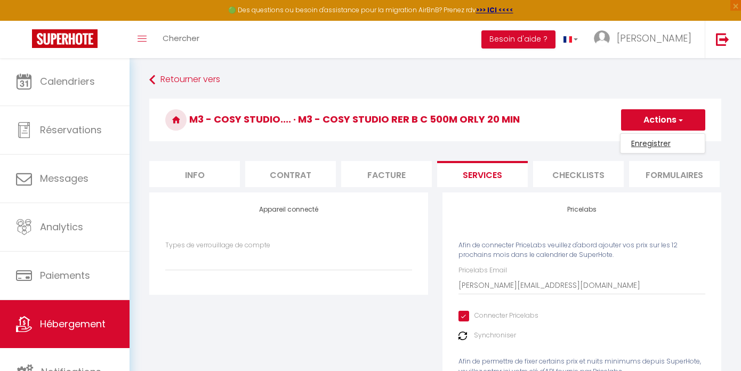
click at [653, 138] on link "Enregistrer" at bounding box center [663, 144] width 84 height 14
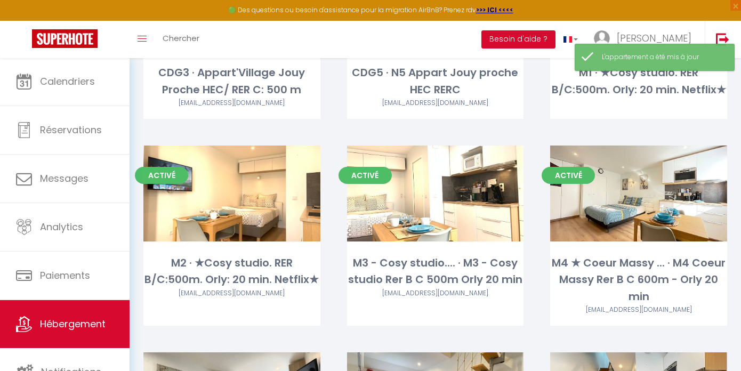
scroll to position [565, 0]
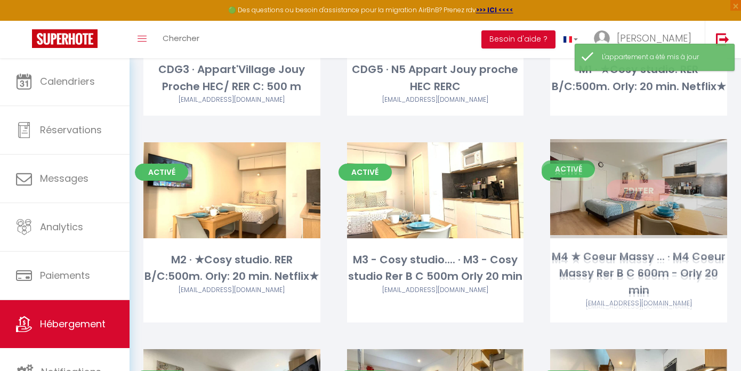
click at [647, 214] on div "Editer" at bounding box center [639, 190] width 177 height 96
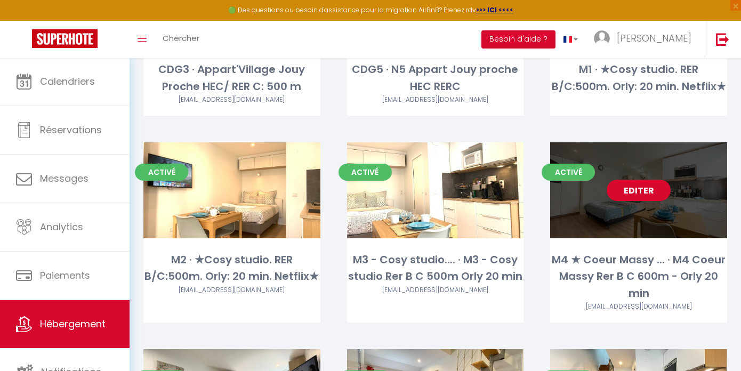
click at [643, 190] on link "Editer" at bounding box center [639, 190] width 64 height 21
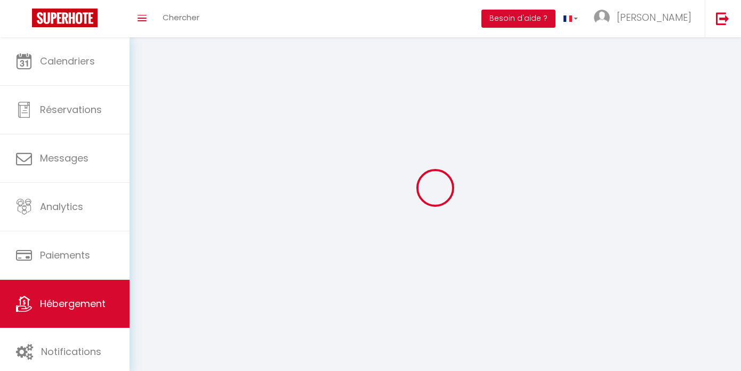
select select
select select "28"
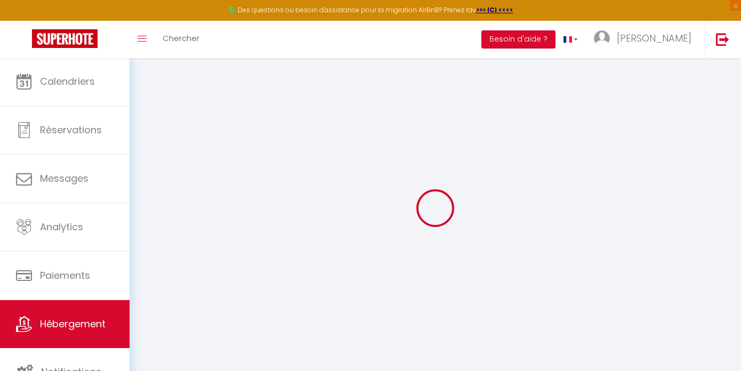
select select
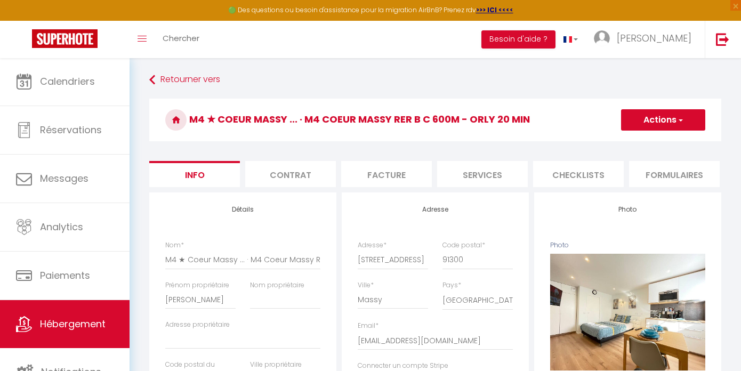
click at [503, 180] on li "Services" at bounding box center [482, 174] width 91 height 26
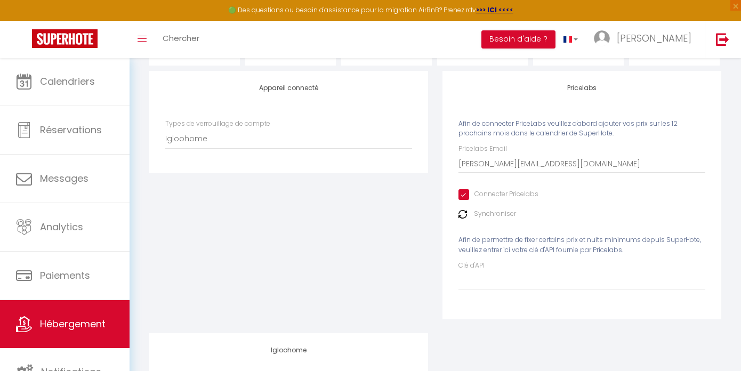
scroll to position [123, 0]
click at [519, 277] on input "Clé d'API" at bounding box center [582, 279] width 247 height 19
paste input "t5abhZAUbVmbc5qQXNihajBsMzrTlckjZHD8pRGR"
click at [671, 62] on li "Formulaires" at bounding box center [674, 51] width 91 height 26
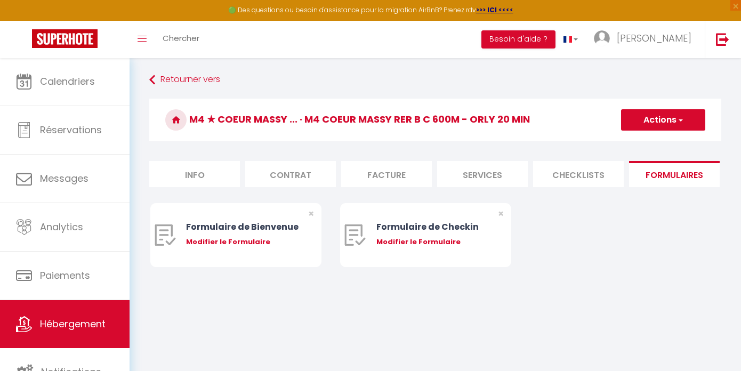
click at [671, 116] on button "Actions" at bounding box center [663, 119] width 84 height 21
click at [501, 166] on li "Services" at bounding box center [482, 174] width 91 height 26
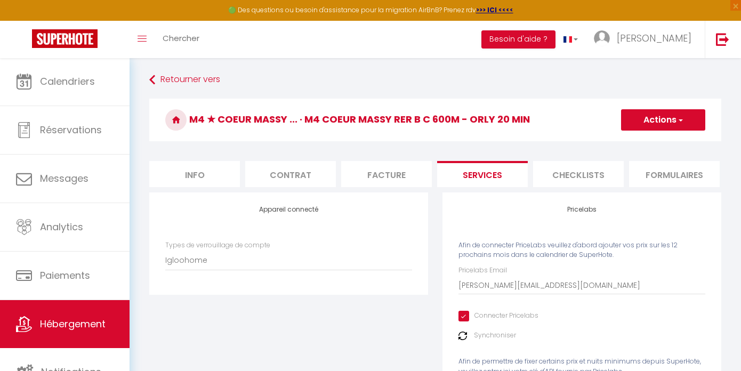
click at [656, 125] on button "Actions" at bounding box center [663, 119] width 84 height 21
click at [646, 146] on link "Enregistrer" at bounding box center [663, 144] width 84 height 14
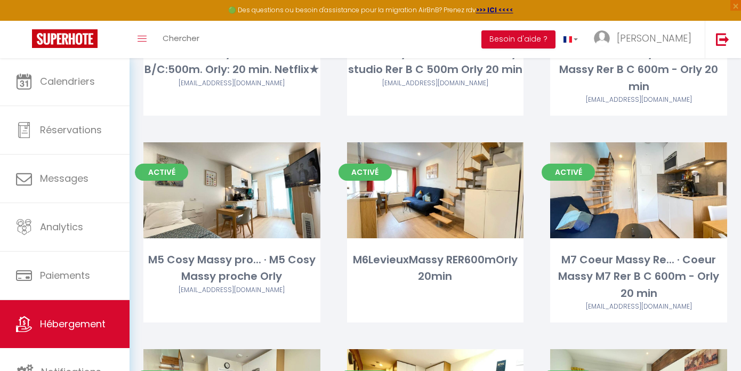
scroll to position [775, 0]
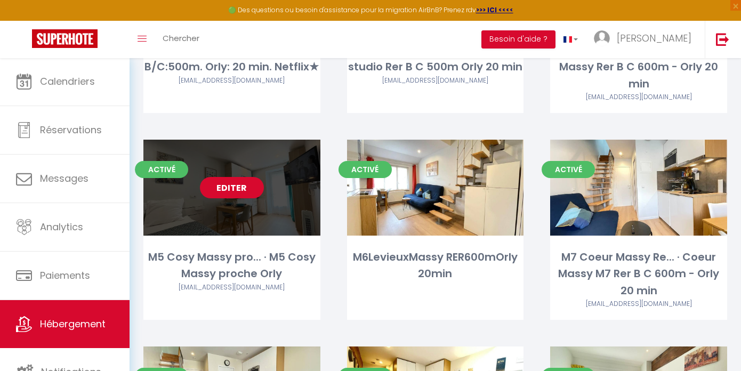
click at [227, 186] on link "Editer" at bounding box center [232, 187] width 64 height 21
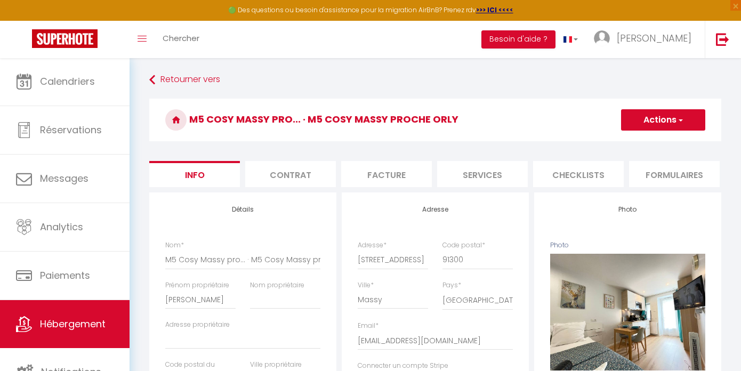
scroll to position [7, 0]
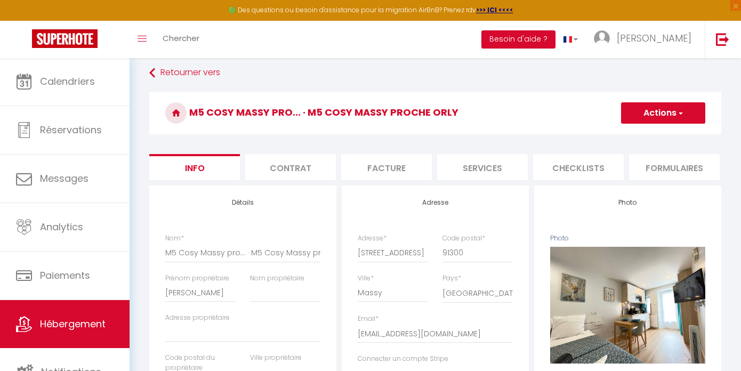
click at [503, 168] on li "Services" at bounding box center [482, 167] width 91 height 26
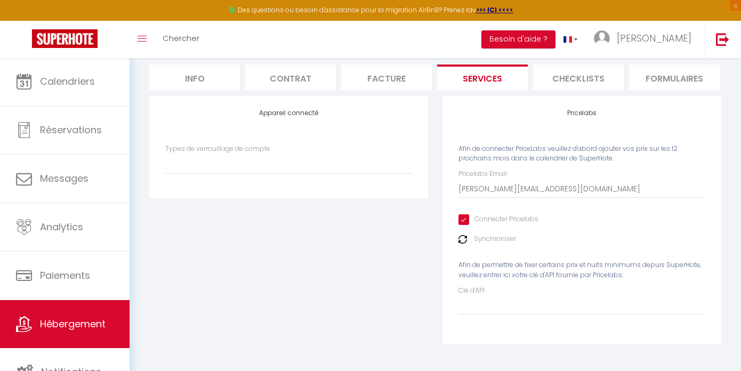
scroll to position [101, 0]
click at [503, 294] on div "Clé d'API" at bounding box center [582, 300] width 247 height 29
click at [500, 299] on input "Clé d'API" at bounding box center [582, 305] width 247 height 19
paste input "Oui sur chaque chambre nettoyer"
click at [616, 319] on div "Pricelabs Afin de connecter PriceLabs veuillez d'abord ajouter vos prix sur les…" at bounding box center [582, 220] width 279 height 248
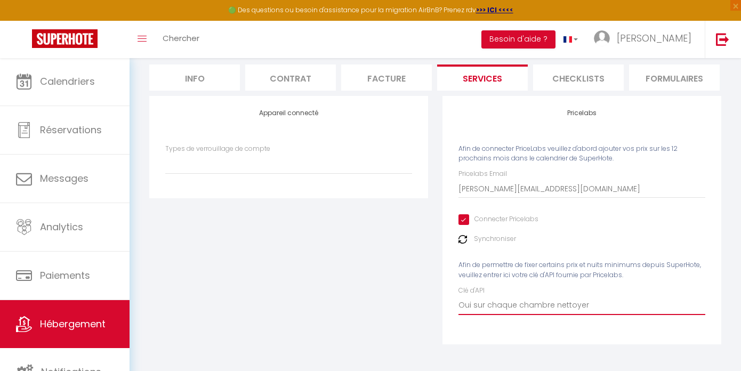
drag, startPoint x: 604, startPoint y: 307, endPoint x: 407, endPoint y: 276, distance: 199.7
click at [407, 276] on div "Appareil connecté Types de verrouillage de compte Igloohome Pricelabs Afin de c…" at bounding box center [435, 227] width 586 height 262
paste input "t5abhZAUbVmbc5qQXNihajBsMzrTlckjZHD8pRGR"
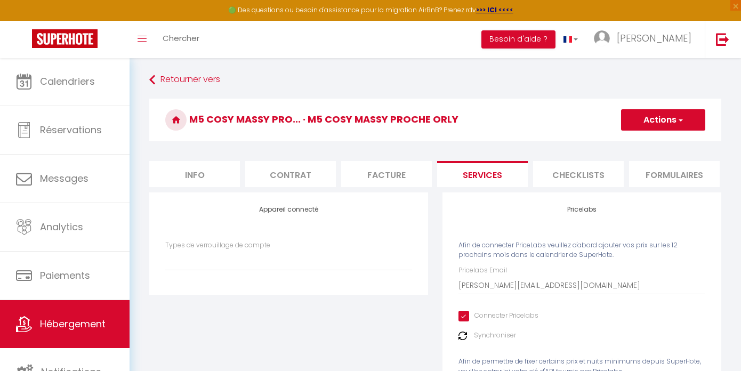
scroll to position [0, 0]
click at [653, 122] on button "Actions" at bounding box center [663, 119] width 84 height 21
click at [642, 142] on link "Enregistrer" at bounding box center [663, 144] width 84 height 14
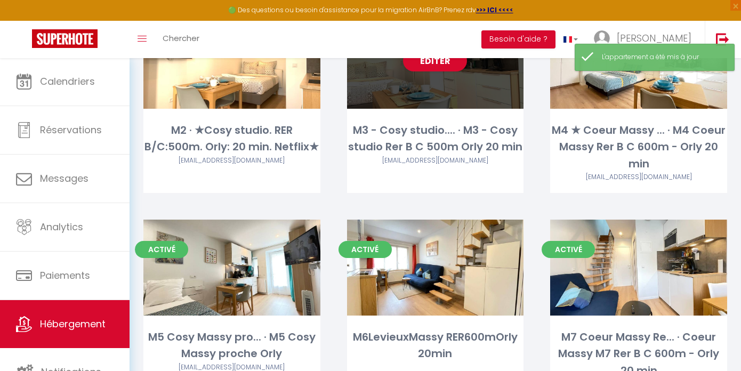
scroll to position [695, 0]
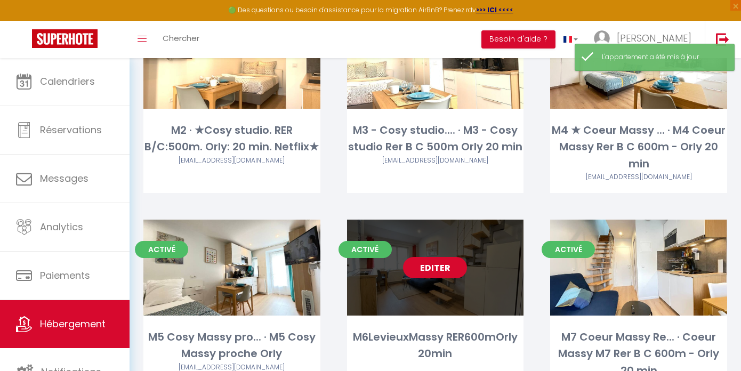
click at [436, 257] on link "Editer" at bounding box center [435, 267] width 64 height 21
click at [432, 261] on link "Editer" at bounding box center [435, 267] width 64 height 21
click at [430, 268] on link "Editer" at bounding box center [435, 267] width 64 height 21
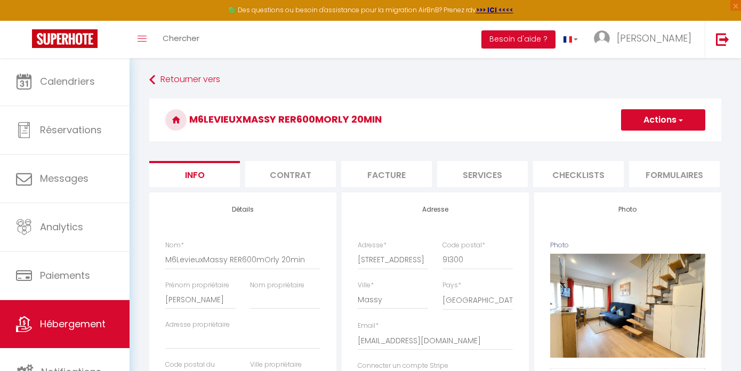
click at [497, 176] on li "Services" at bounding box center [482, 174] width 91 height 26
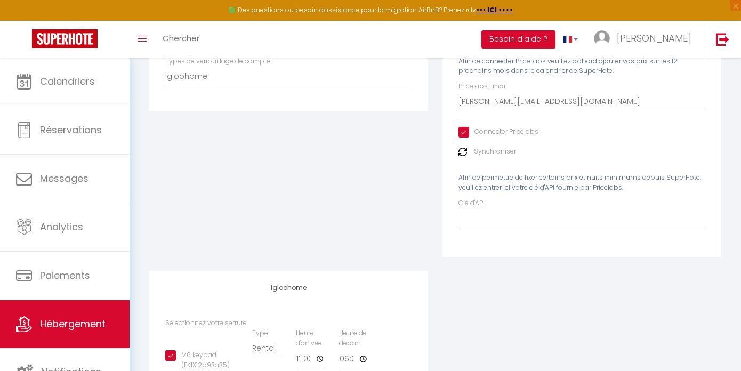
scroll to position [214, 0]
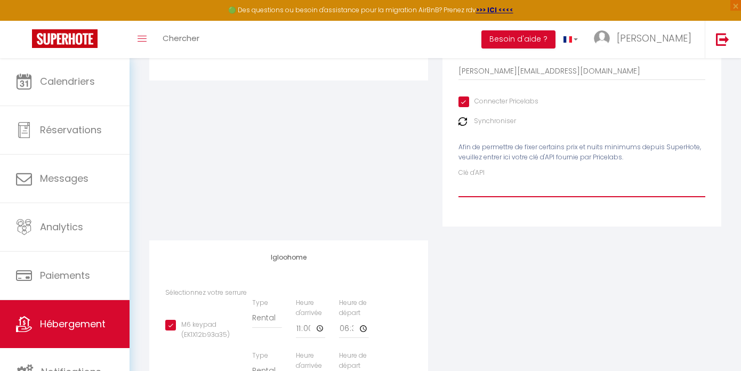
click at [493, 195] on input "Clé d'API" at bounding box center [582, 187] width 247 height 19
paste input "t5abhZAUbVmbc5qQXNihajBsMzrTlckjZHD8pRGR"
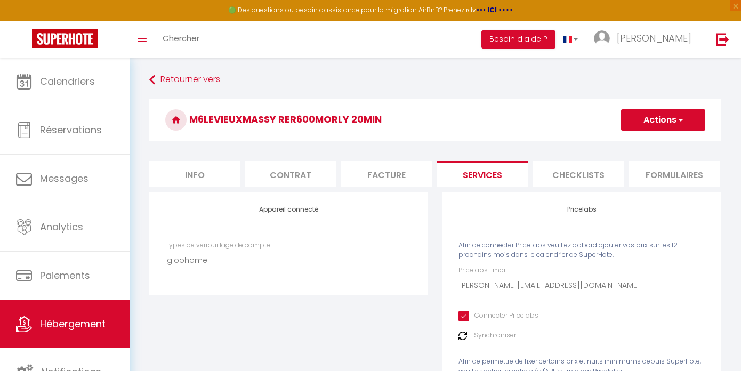
scroll to position [0, 0]
click at [636, 113] on button "Actions" at bounding box center [663, 119] width 84 height 21
click at [634, 142] on link "Enregistrer" at bounding box center [663, 144] width 84 height 14
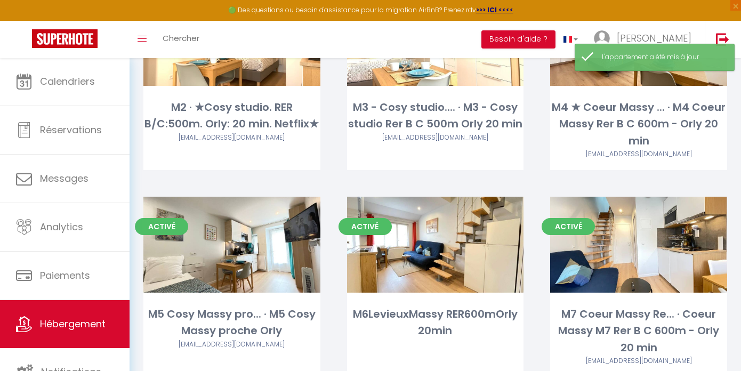
scroll to position [735, 0]
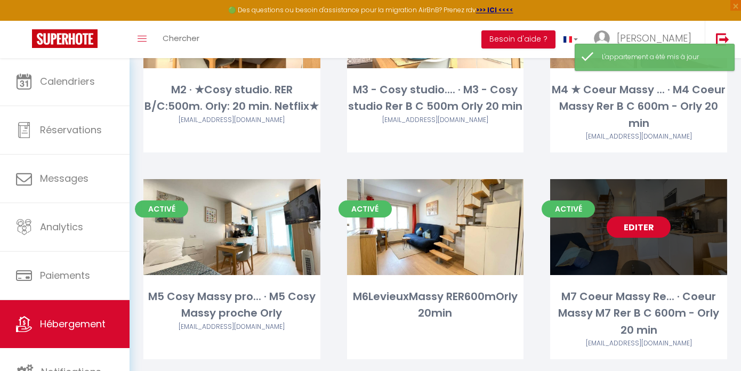
click at [658, 217] on link "Editer" at bounding box center [639, 227] width 64 height 21
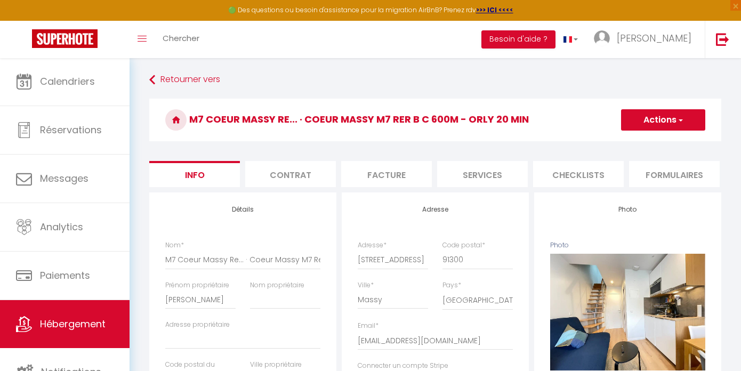
click at [508, 177] on li "Services" at bounding box center [482, 174] width 91 height 26
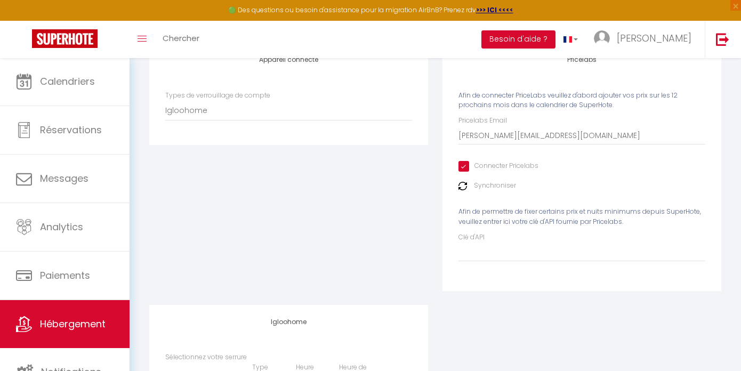
scroll to position [154, 0]
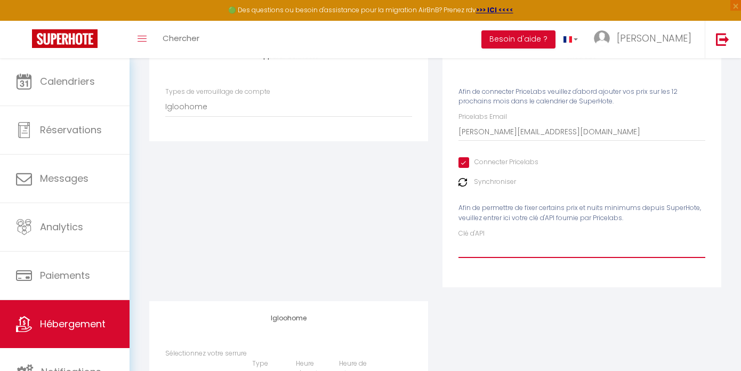
click at [492, 253] on input "Clé d'API" at bounding box center [582, 248] width 247 height 19
paste input "t5abhZAUbVmbc5qQXNihajBsMzrTlckjZHD8pRGR"
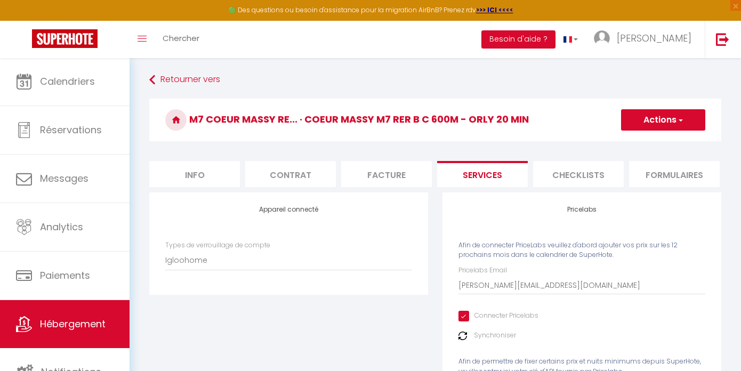
scroll to position [0, 0]
click at [647, 123] on button "Actions" at bounding box center [663, 119] width 84 height 21
click at [634, 146] on link "Enregistrer" at bounding box center [663, 144] width 84 height 14
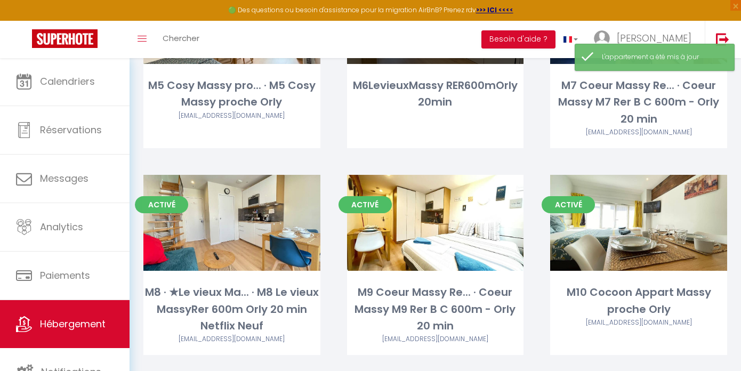
scroll to position [946, 0]
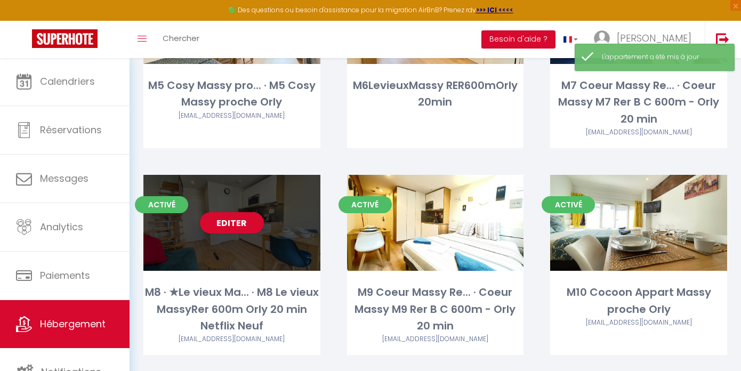
click at [242, 231] on div "Editer" at bounding box center [231, 223] width 177 height 96
click at [235, 221] on link "Editer" at bounding box center [232, 222] width 64 height 21
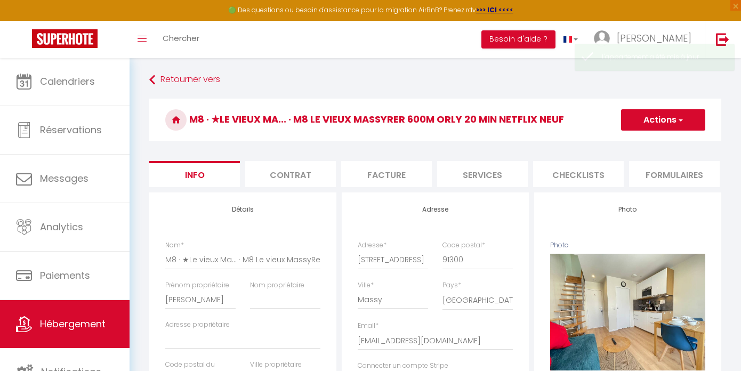
click at [644, 116] on button "Actions" at bounding box center [663, 119] width 84 height 21
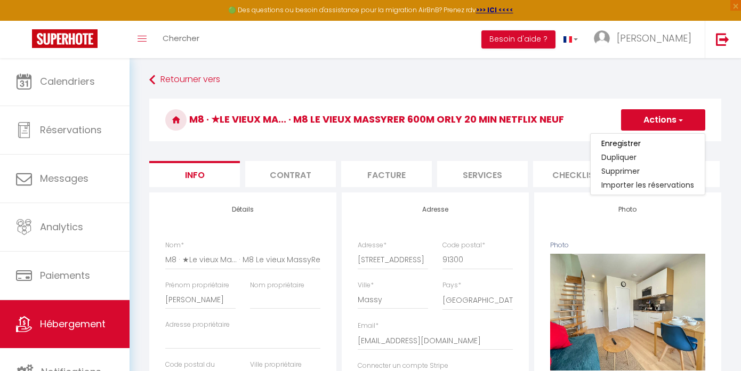
click at [525, 143] on div "M8 · ★Le vieux Ma... · M8 Le vieux MassyRer 600m Orly 20 min Netflix Neuf Actio…" at bounding box center [435, 123] width 572 height 49
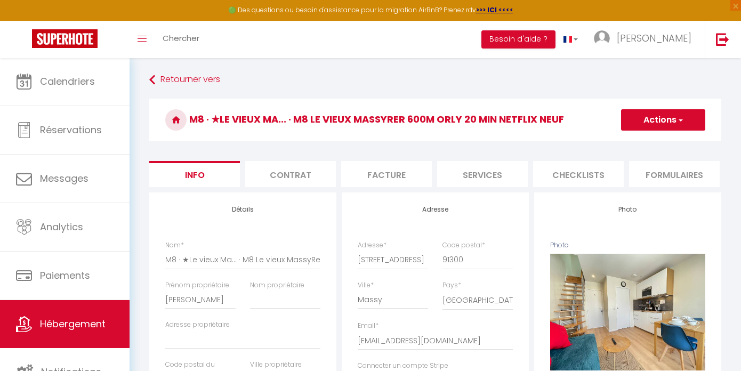
click at [519, 168] on li "Services" at bounding box center [482, 174] width 91 height 26
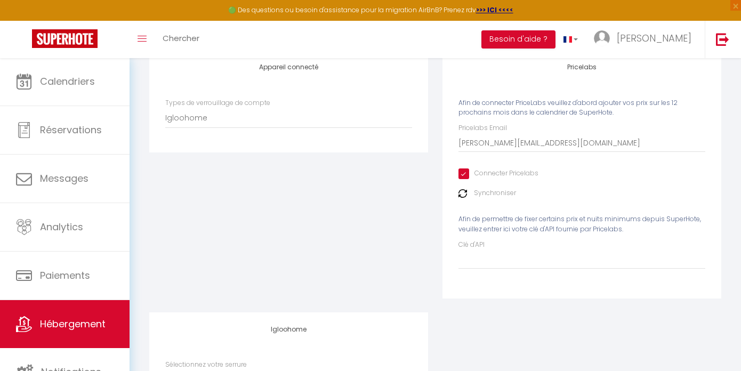
scroll to position [156, 0]
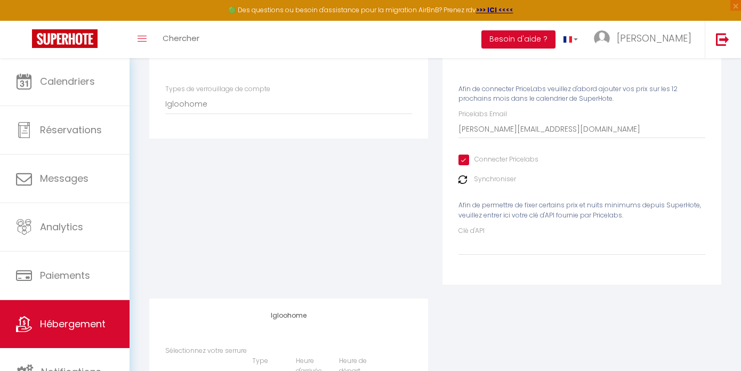
click at [533, 237] on div "Clé d'API" at bounding box center [582, 240] width 247 height 29
click at [519, 245] on input "Clé d'API" at bounding box center [582, 245] width 247 height 19
paste input "t5abhZAUbVmbc5qQXNihajBsMzrTlckjZHD8pRGR"
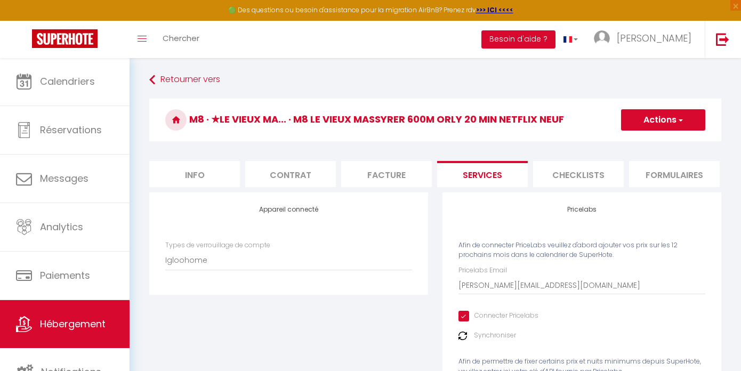
scroll to position [0, 0]
click at [660, 120] on button "Actions" at bounding box center [663, 119] width 84 height 21
click at [646, 141] on link "Enregistrer" at bounding box center [663, 144] width 84 height 14
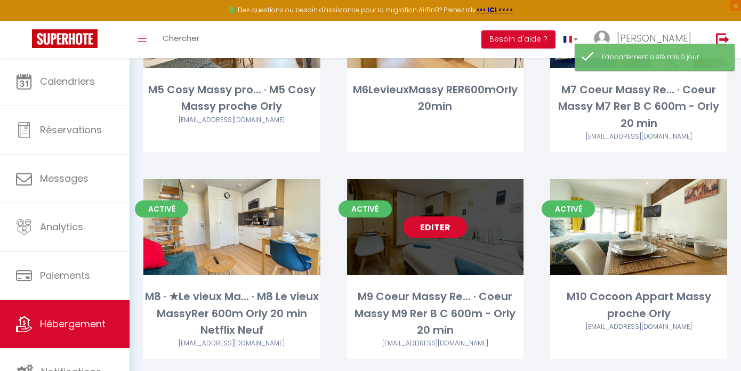
scroll to position [943, 0]
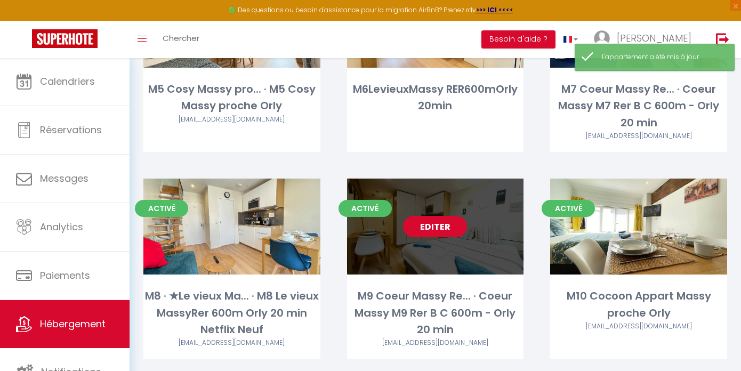
click at [442, 230] on link "Editer" at bounding box center [435, 226] width 64 height 21
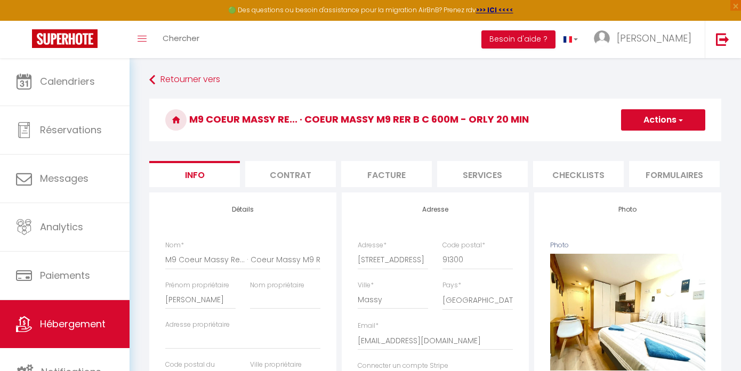
click at [490, 181] on li "Services" at bounding box center [482, 174] width 91 height 26
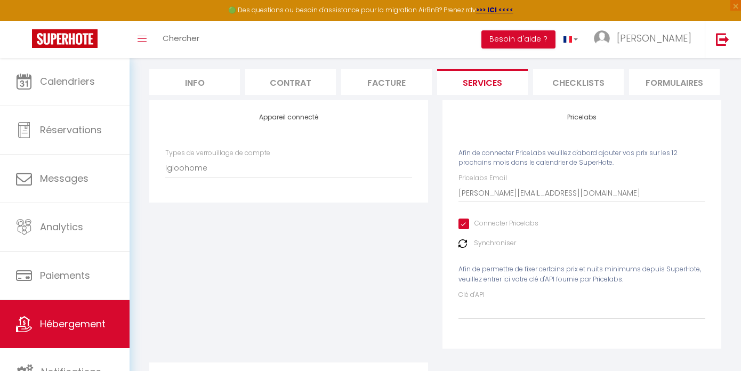
scroll to position [95, 0]
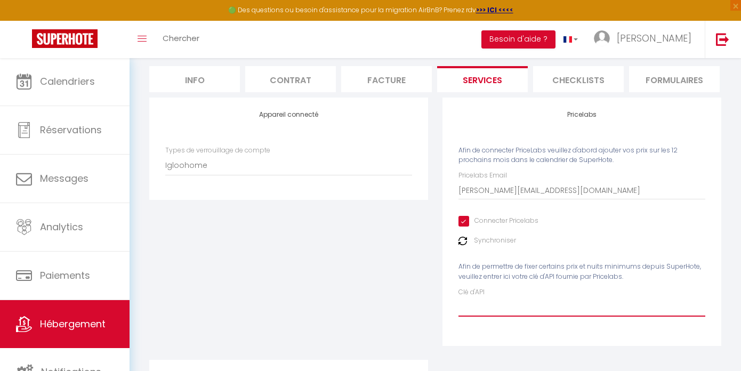
click at [488, 312] on input "Clé d'API" at bounding box center [582, 307] width 247 height 19
paste input "t5abhZAUbVmbc5qQXNihajBsMzrTlckjZHD8pRGR"
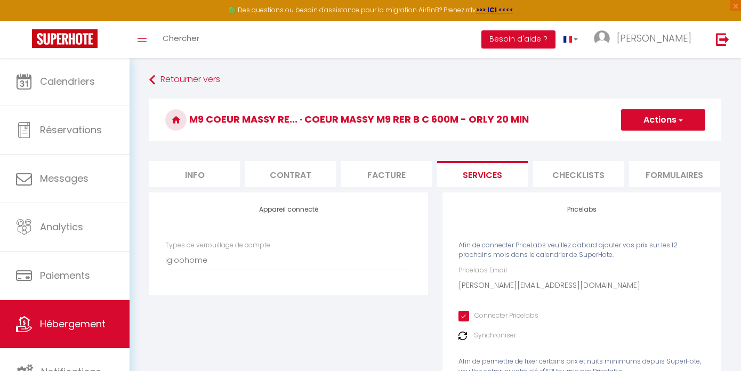
scroll to position [0, 0]
click at [643, 115] on button "Actions" at bounding box center [663, 119] width 84 height 21
click at [632, 145] on link "Enregistrer" at bounding box center [663, 144] width 84 height 14
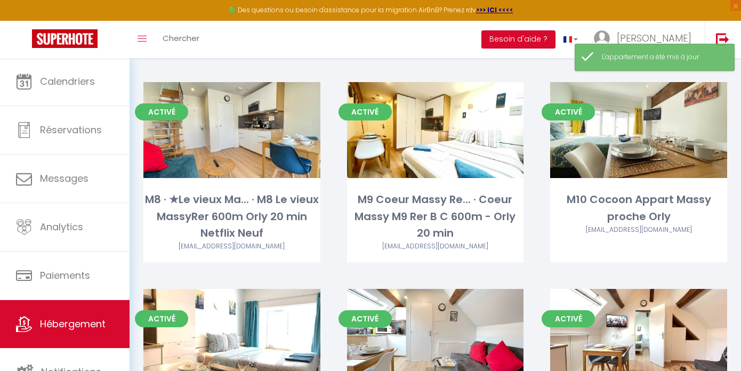
scroll to position [1043, 0]
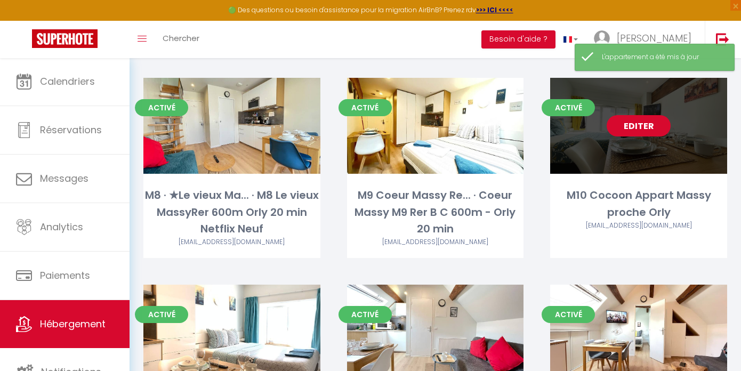
click at [626, 119] on link "Editer" at bounding box center [639, 125] width 64 height 21
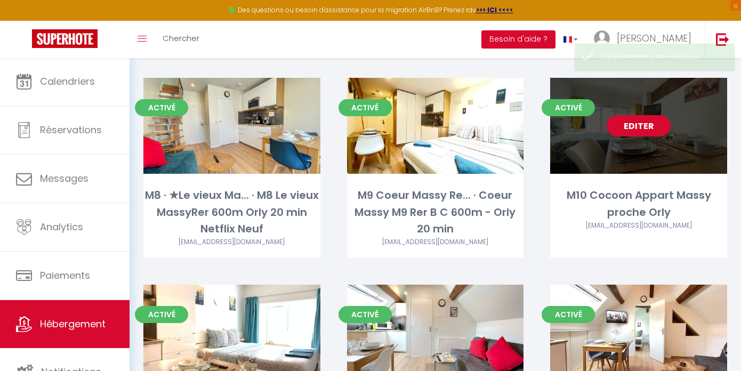
click at [626, 119] on link "Editer" at bounding box center [639, 125] width 64 height 21
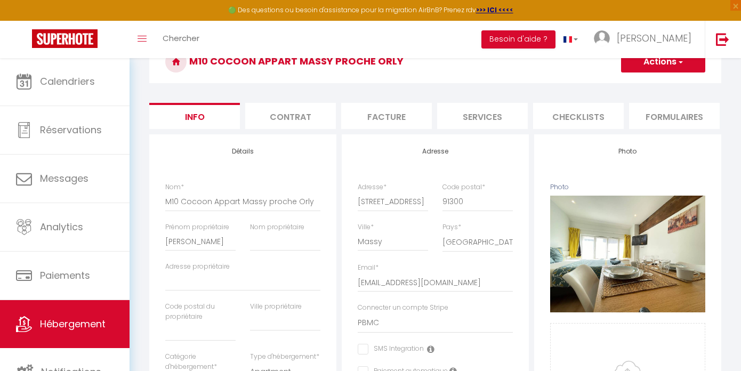
click at [484, 114] on li "Services" at bounding box center [482, 116] width 91 height 26
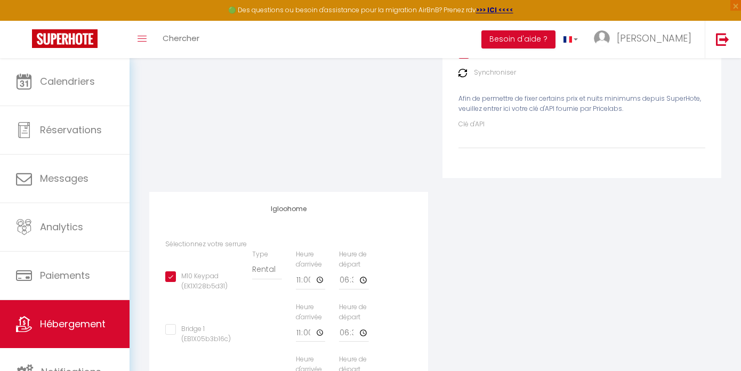
scroll to position [265, 0]
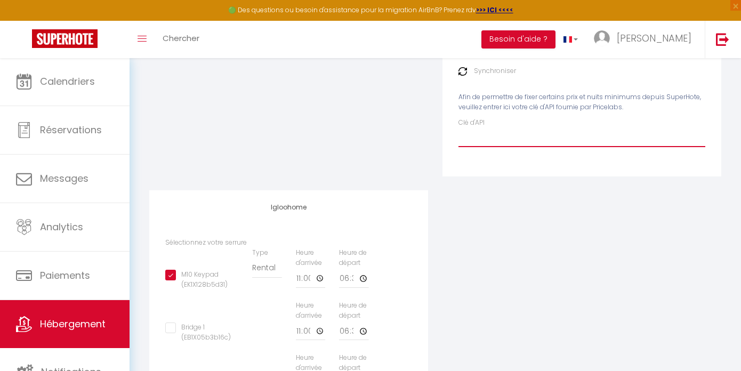
click at [487, 145] on input "Clé d'API" at bounding box center [582, 137] width 247 height 19
paste input "t5abhZAUbVmbc5qQXNihajBsMzrTlckjZHD8pRGR"
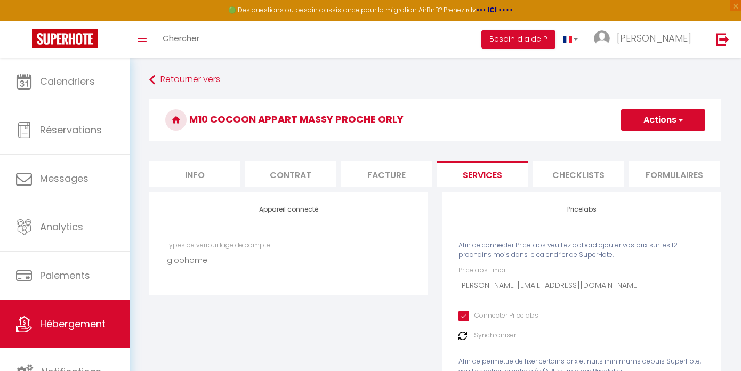
scroll to position [0, 0]
click at [625, 111] on button "Actions" at bounding box center [663, 119] width 84 height 21
click at [629, 139] on link "Enregistrer" at bounding box center [663, 144] width 84 height 14
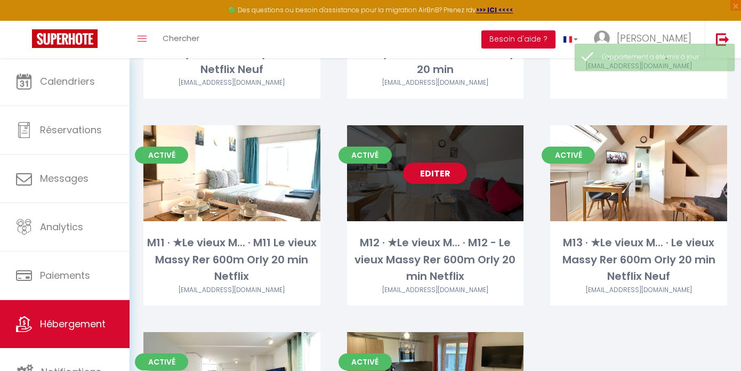
scroll to position [1205, 0]
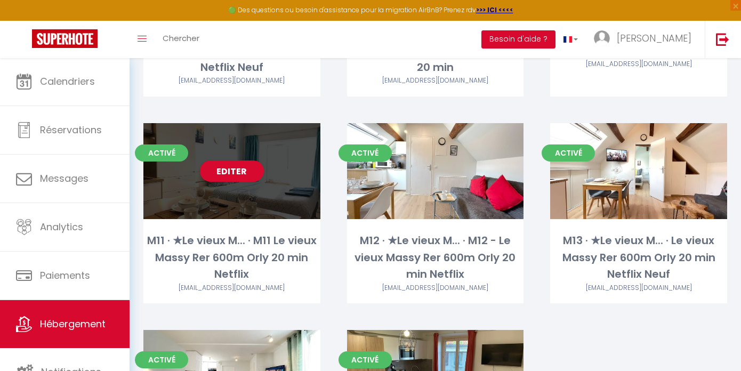
click at [226, 177] on div "Editer" at bounding box center [231, 171] width 177 height 96
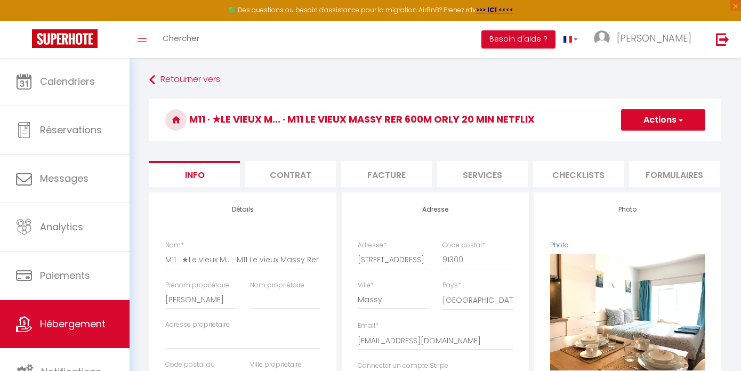
click at [471, 168] on li "Services" at bounding box center [482, 174] width 91 height 26
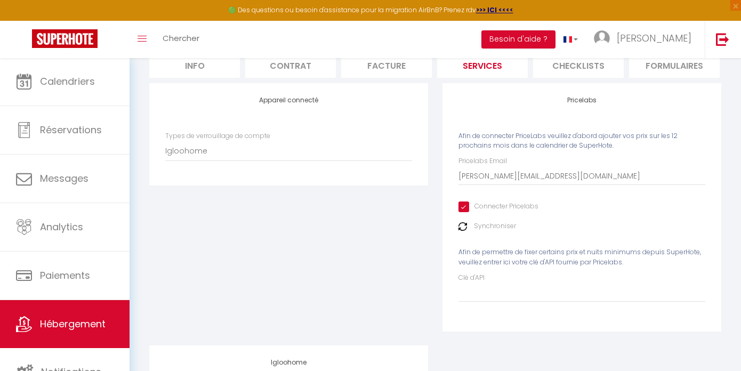
scroll to position [111, 0]
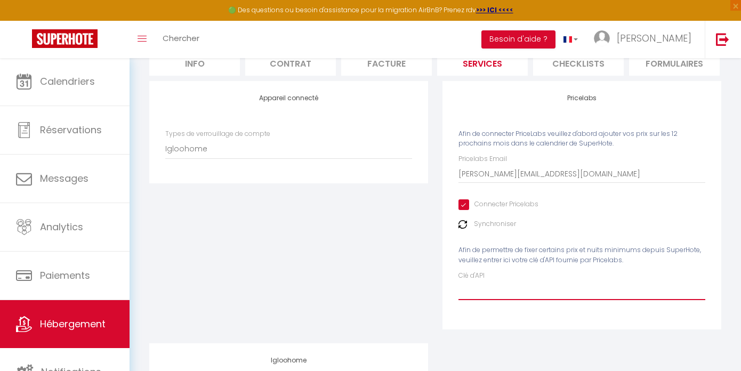
click at [515, 300] on input "Clé d'API" at bounding box center [582, 290] width 247 height 19
paste input "t5abhZAUbVmbc5qQXNihajBsMzrTlckjZHD8pRGR"
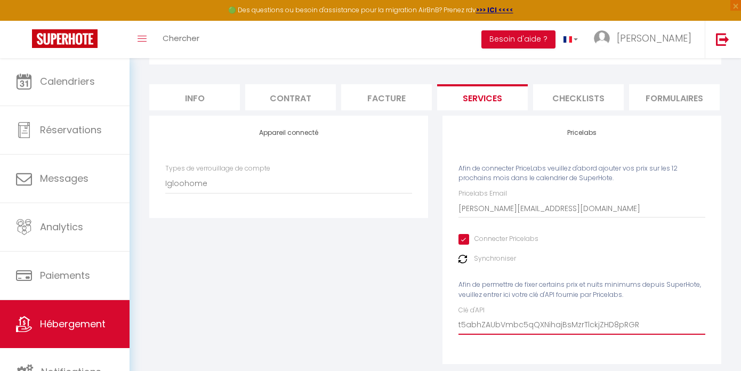
scroll to position [0, 0]
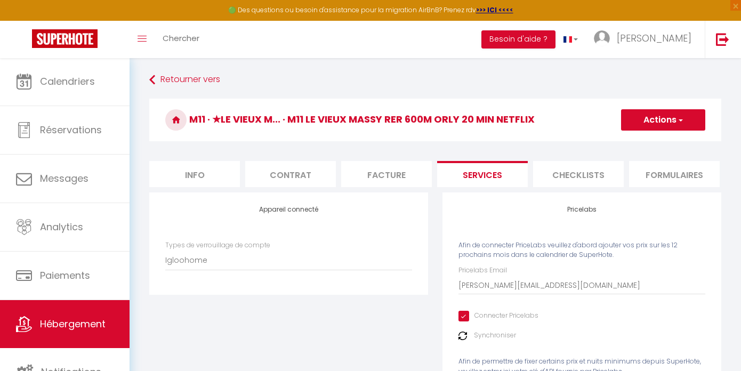
click at [663, 123] on button "Actions" at bounding box center [663, 119] width 84 height 21
click at [644, 146] on link "Enregistrer" at bounding box center [663, 144] width 84 height 14
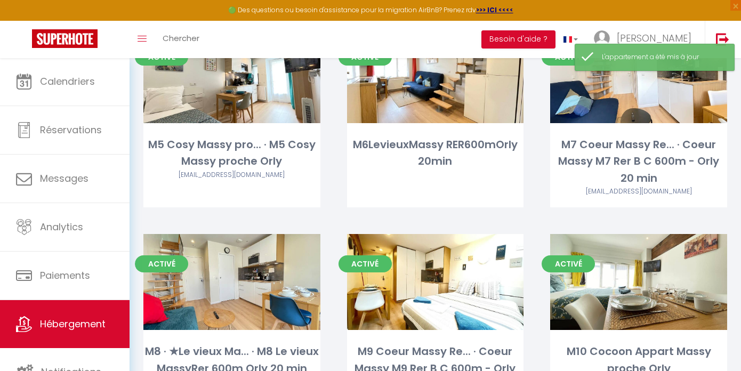
scroll to position [1227, 0]
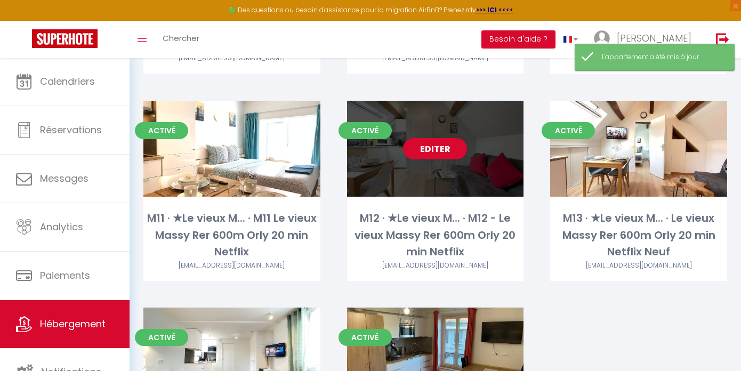
click at [419, 166] on div "Editer" at bounding box center [435, 149] width 177 height 96
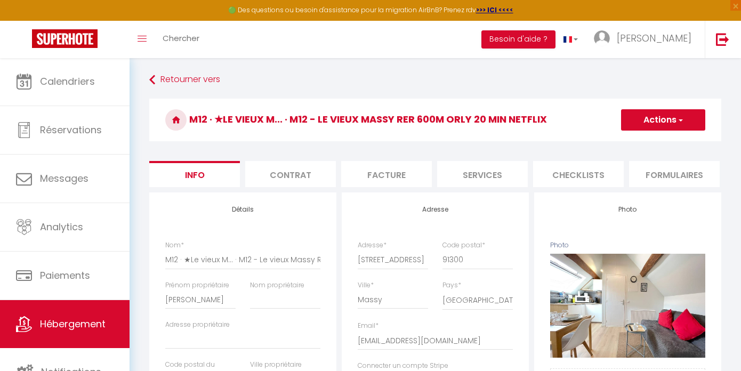
click at [492, 178] on li "Services" at bounding box center [482, 174] width 91 height 26
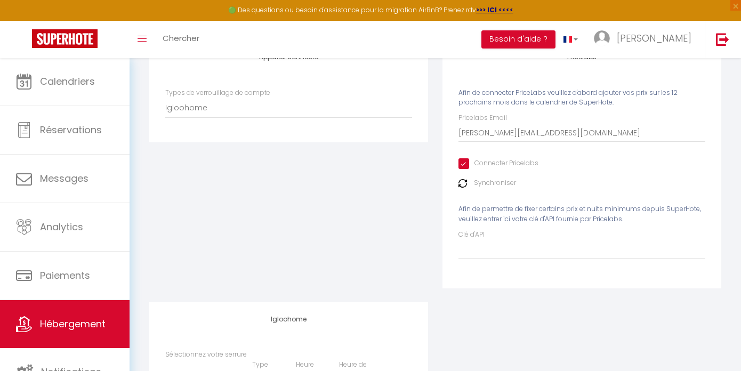
scroll to position [153, 0]
click at [527, 255] on input "Clé d'API" at bounding box center [582, 249] width 247 height 19
paste input "t5abhZAUbVmbc5qQXNihajBsMzrTlckjZHD8pRGR"
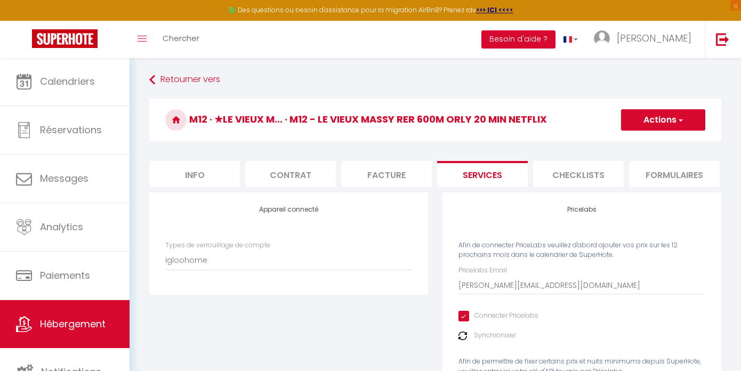
scroll to position [0, 0]
click at [651, 127] on button "Actions" at bounding box center [663, 119] width 84 height 21
click at [642, 142] on link "Enregistrer" at bounding box center [663, 144] width 84 height 14
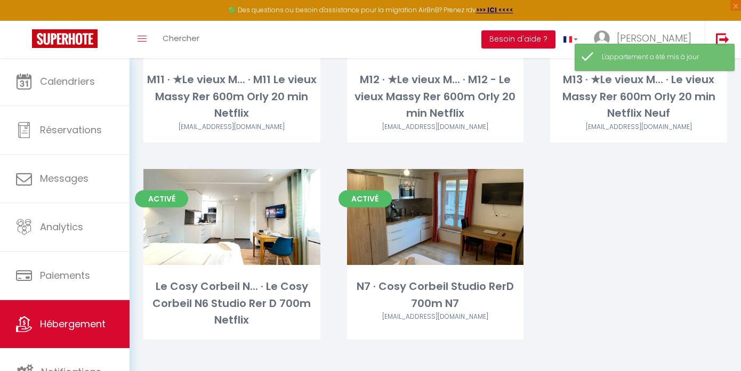
scroll to position [1366, 0]
click at [617, 123] on div "[EMAIL_ADDRESS][DOMAIN_NAME]" at bounding box center [639, 128] width 177 height 10
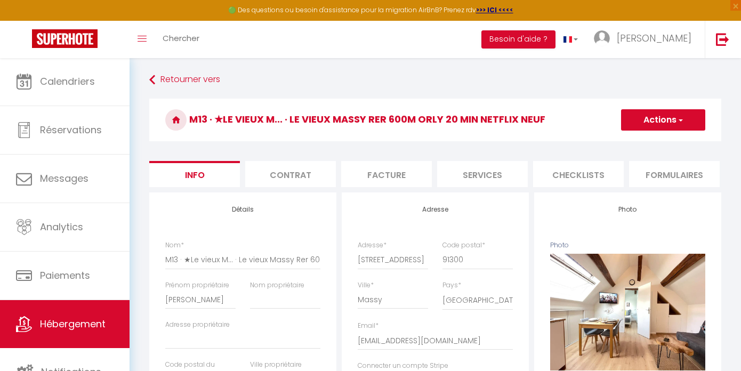
click at [539, 177] on li "Checklists" at bounding box center [578, 174] width 91 height 26
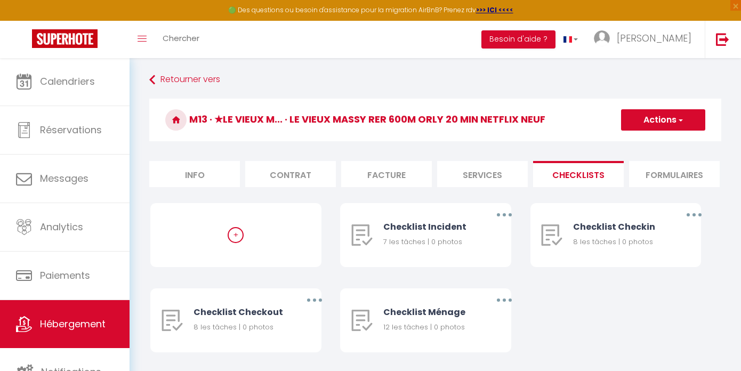
click at [524, 178] on li "Services" at bounding box center [482, 174] width 91 height 26
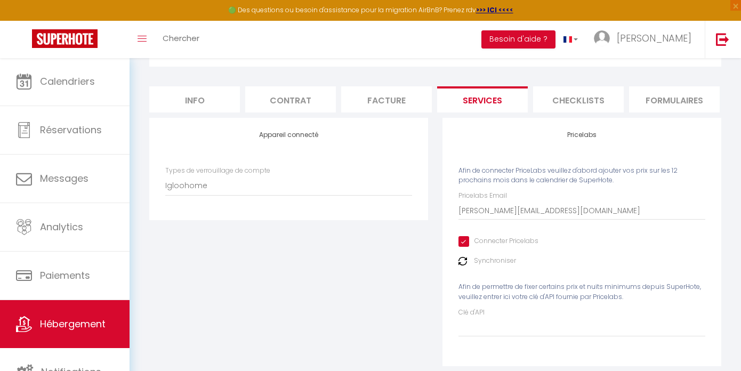
scroll to position [94, 0]
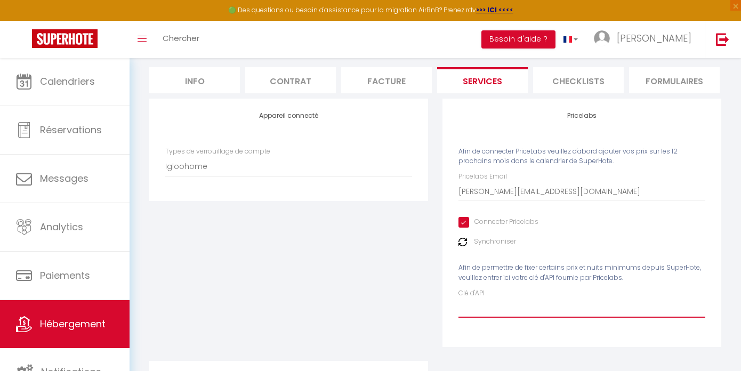
click at [520, 309] on input "Clé d'API" at bounding box center [582, 308] width 247 height 19
paste input "t5abhZAUbVmbc5qQXNihajBsMzrTlckjZHD8pRGR"
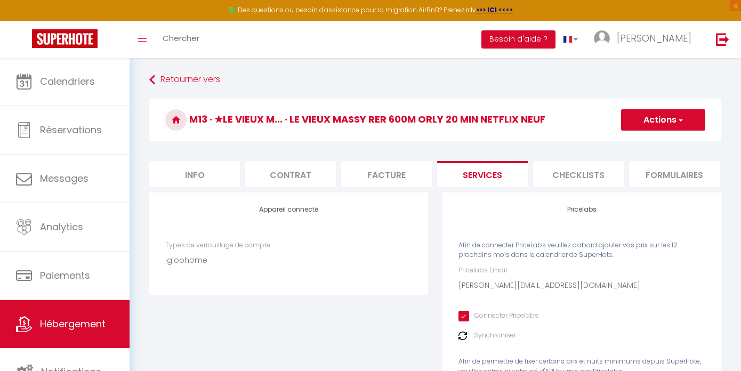
scroll to position [-10, 0]
select select "Igloohome"
select select "2"
type input "t5abhZAUbVmbc5qQXNihajBsMzrTlckjZHD8pRGR"
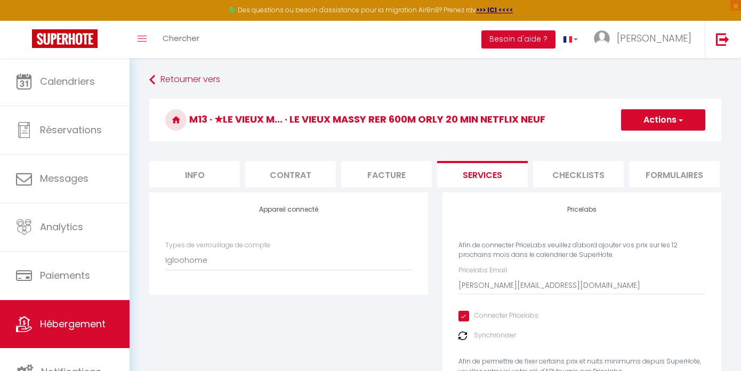
click at [673, 129] on button "Actions" at bounding box center [663, 119] width 84 height 21
click at [657, 150] on link "Enregistrer" at bounding box center [663, 144] width 84 height 14
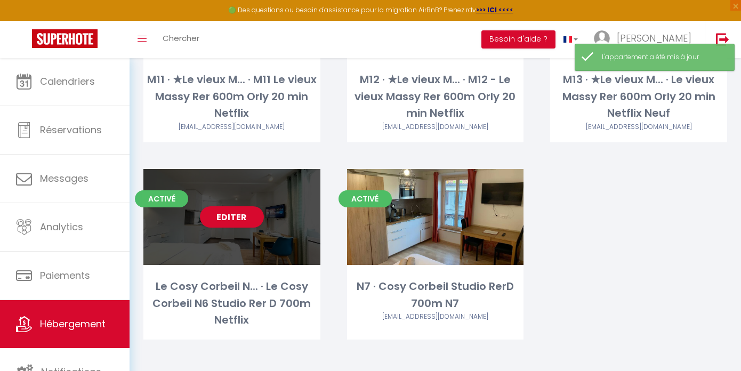
scroll to position [1366, 0]
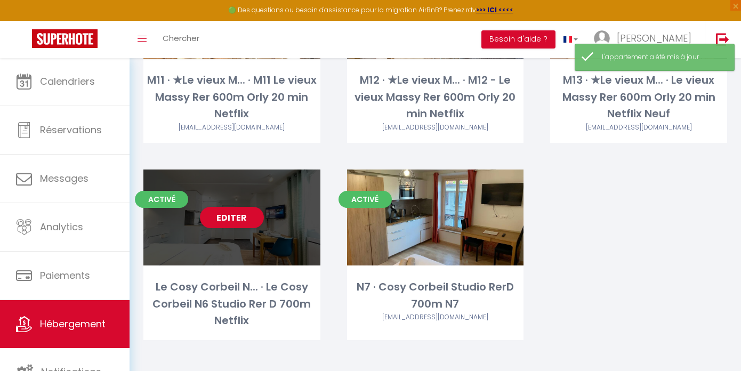
click at [245, 231] on div "Editer" at bounding box center [231, 218] width 177 height 96
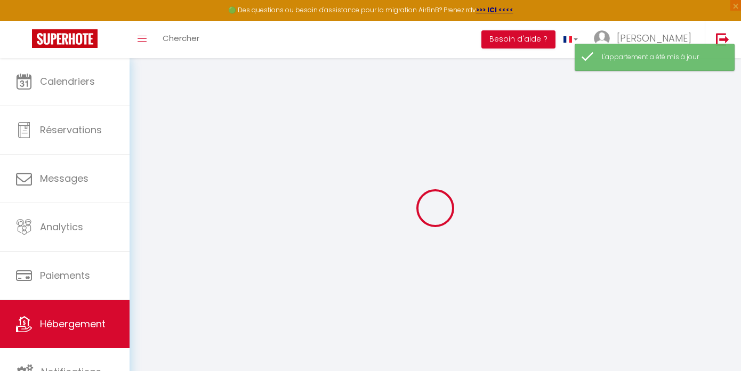
checkbox input "false"
checkbox input "true"
checkbox input "false"
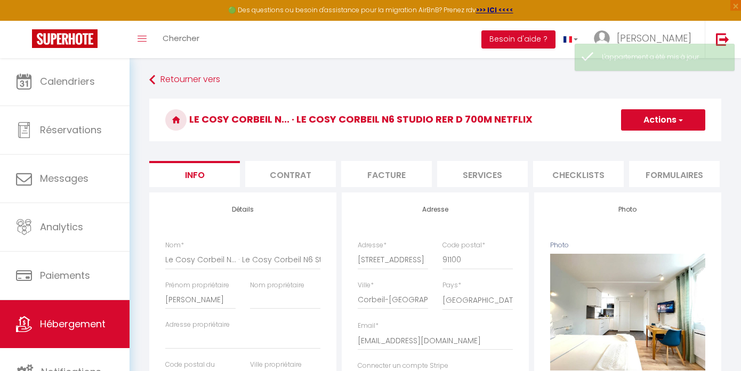
click at [492, 170] on li "Services" at bounding box center [482, 174] width 91 height 26
select select
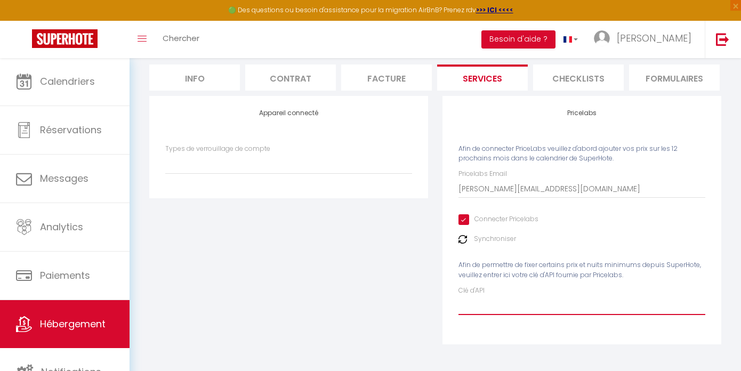
scroll to position [101, 0]
click at [543, 298] on input "Clé d'API" at bounding box center [582, 305] width 247 height 19
paste input "t5abhZAUbVmbc5qQXNihajBsMzrTlckjZHD8pRGR"
type input "t5abhZAUbVmbc5qQXNihajBsMzrTlckjZHD8pRGR"
select select
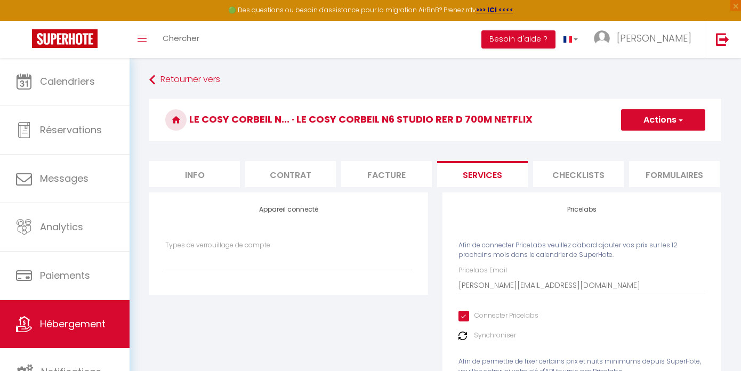
scroll to position [0, 0]
type input "t5abhZAUbVmbc5qQXNihajBsMzrTlckjZHD8pRGR"
click at [658, 117] on button "Actions" at bounding box center [663, 119] width 84 height 21
click at [641, 141] on link "Enregistrer" at bounding box center [663, 144] width 84 height 14
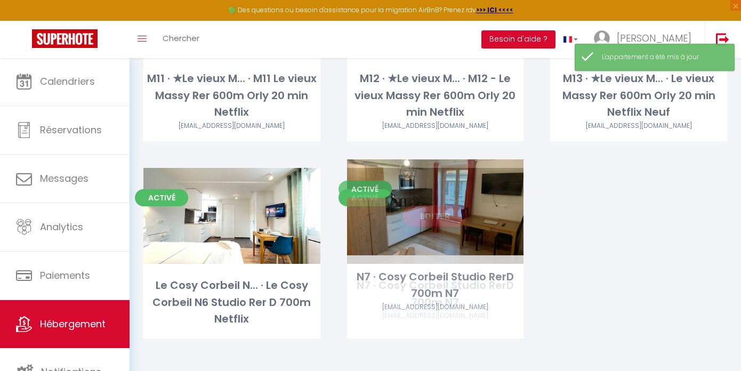
click at [448, 233] on div "Editer" at bounding box center [435, 216] width 177 height 96
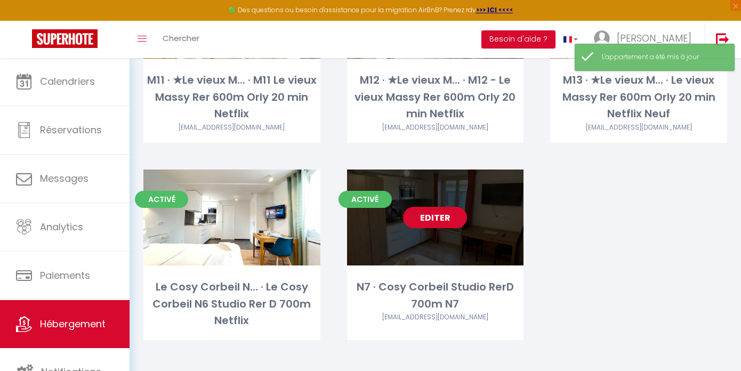
click at [442, 220] on link "Editer" at bounding box center [435, 217] width 64 height 21
click at [437, 215] on link "Editer" at bounding box center [435, 217] width 64 height 21
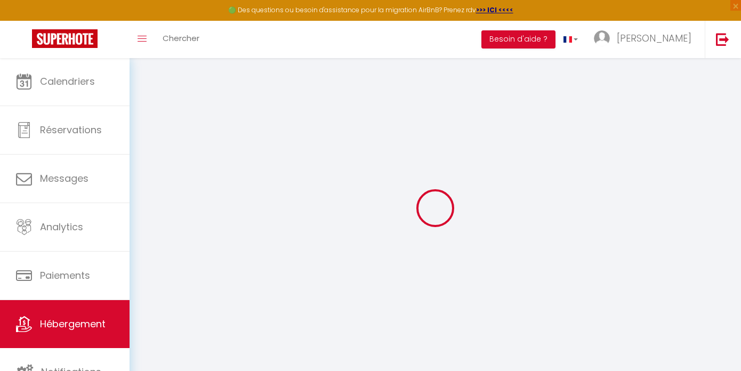
select select
checkbox input "false"
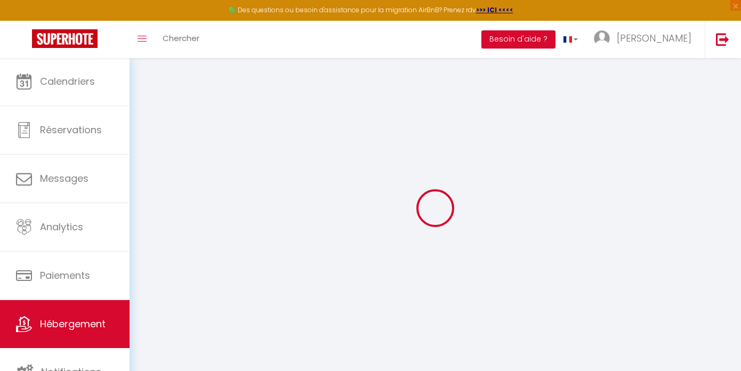
select select
checkbox input "false"
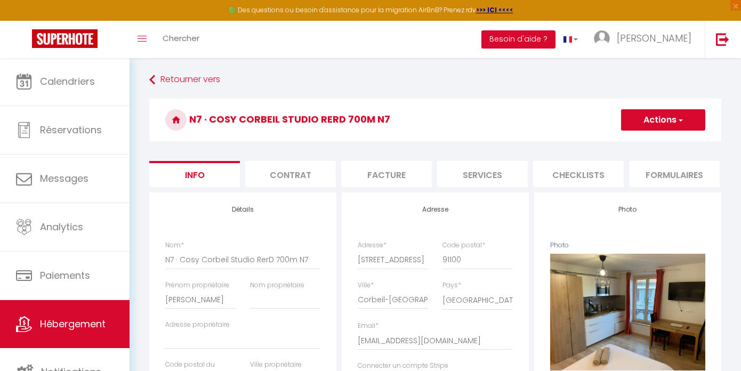
click at [498, 168] on li "Services" at bounding box center [482, 174] width 91 height 26
select select
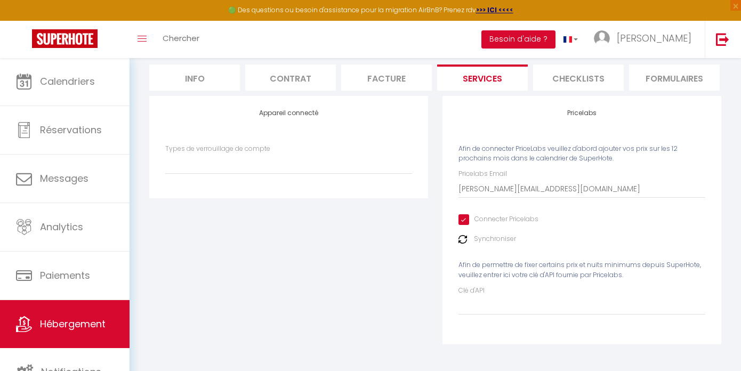
scroll to position [101, 0]
click at [494, 302] on input "Clé d'API" at bounding box center [582, 305] width 247 height 19
paste input "t5abhZAUbVmbc5qQXNihajBsMzrTlckjZHD8pRGR"
type input "t5abhZAUbVmbc5qQXNihajBsMzrTlckjZHD8pRGR"
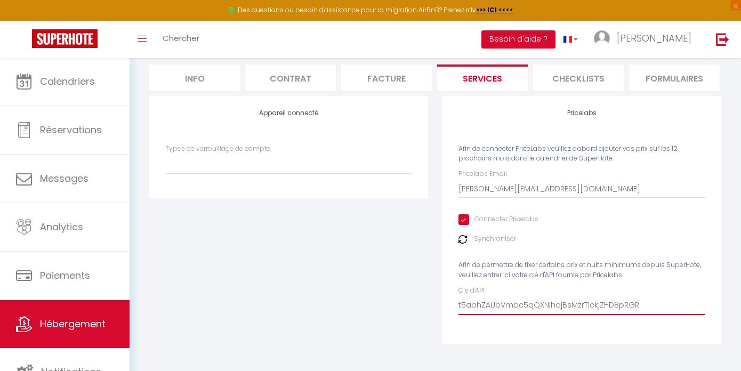
select select
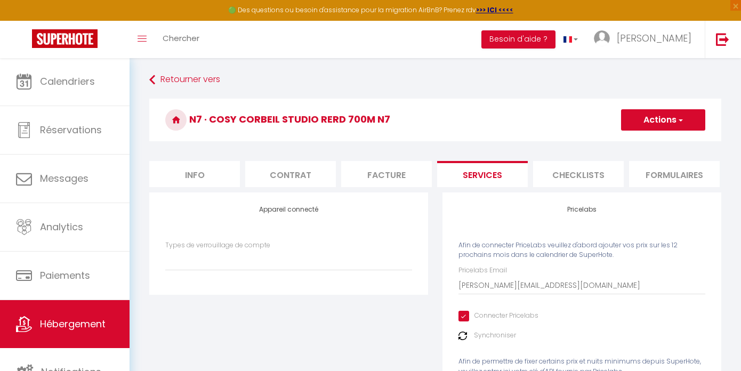
type input "t5abhZAUbVmbc5qQXNihajBsMzrTlckjZHD8pRGR"
click at [646, 121] on button "Actions" at bounding box center [663, 119] width 84 height 21
click at [635, 145] on link "Enregistrer" at bounding box center [663, 144] width 84 height 14
